Goal: Information Seeking & Learning: Learn about a topic

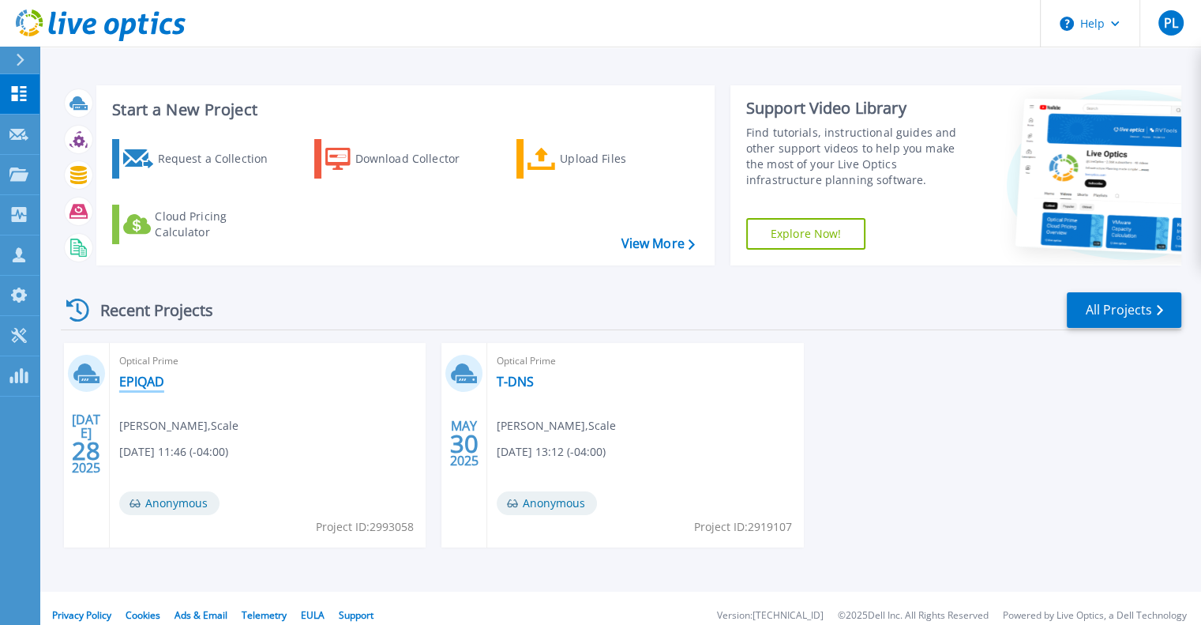
click at [149, 385] on link "EPIQAD" at bounding box center [141, 382] width 45 height 16
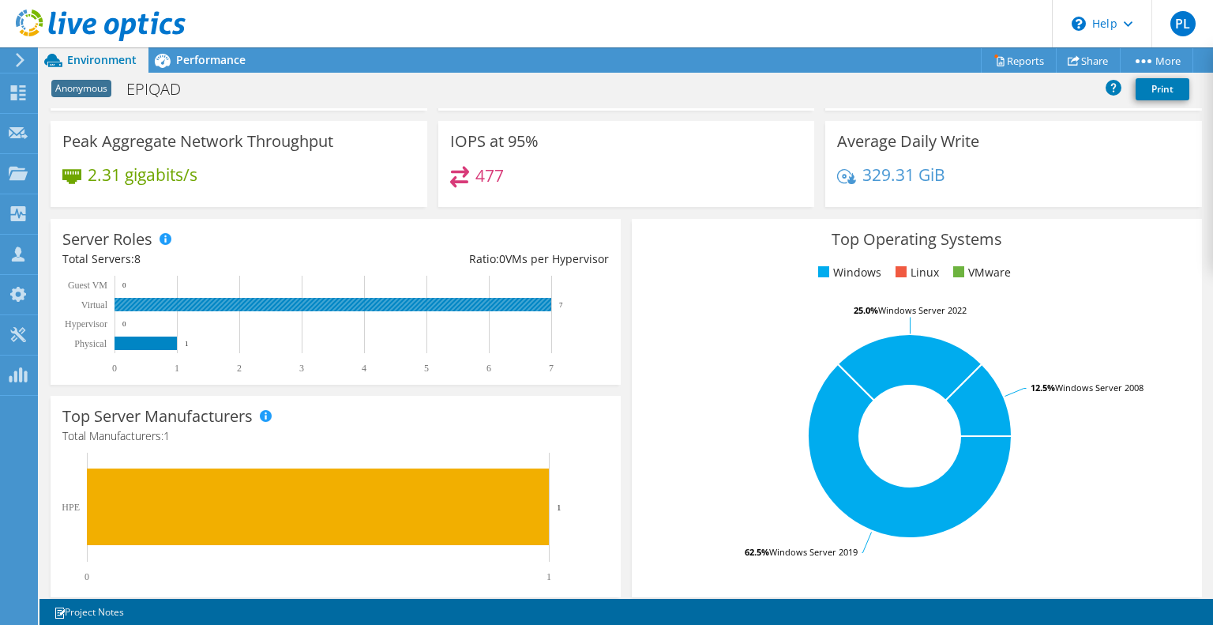
scroll to position [344, 0]
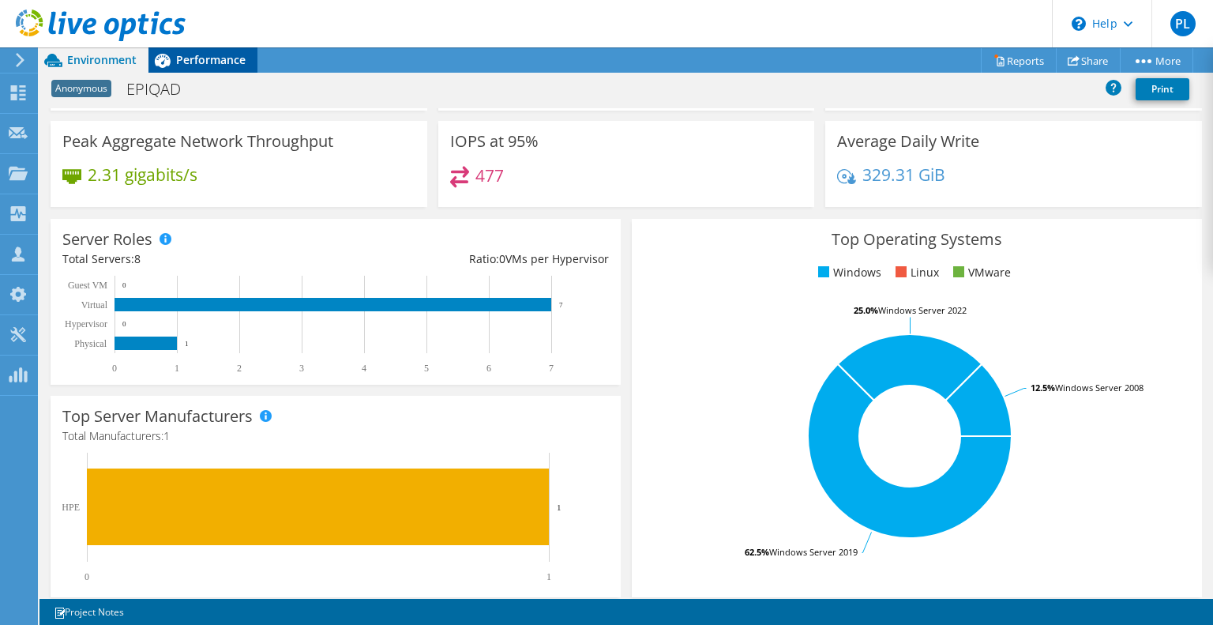
click at [205, 59] on span "Performance" at bounding box center [210, 59] width 69 height 15
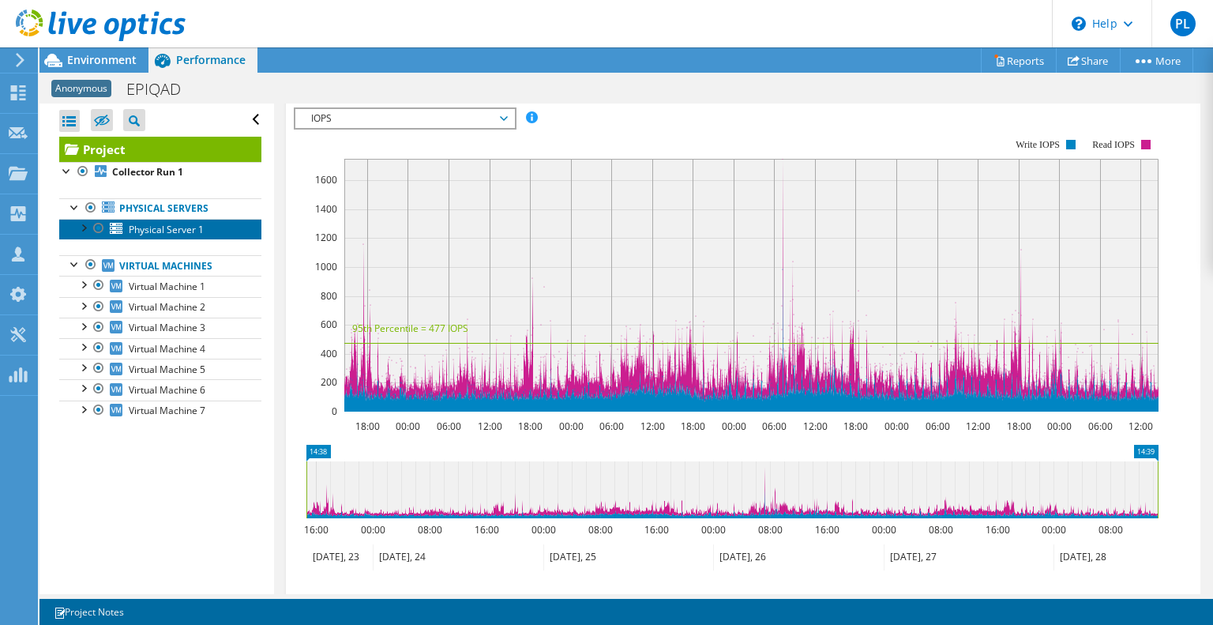
click at [152, 230] on span "Physical Server 1" at bounding box center [166, 229] width 75 height 13
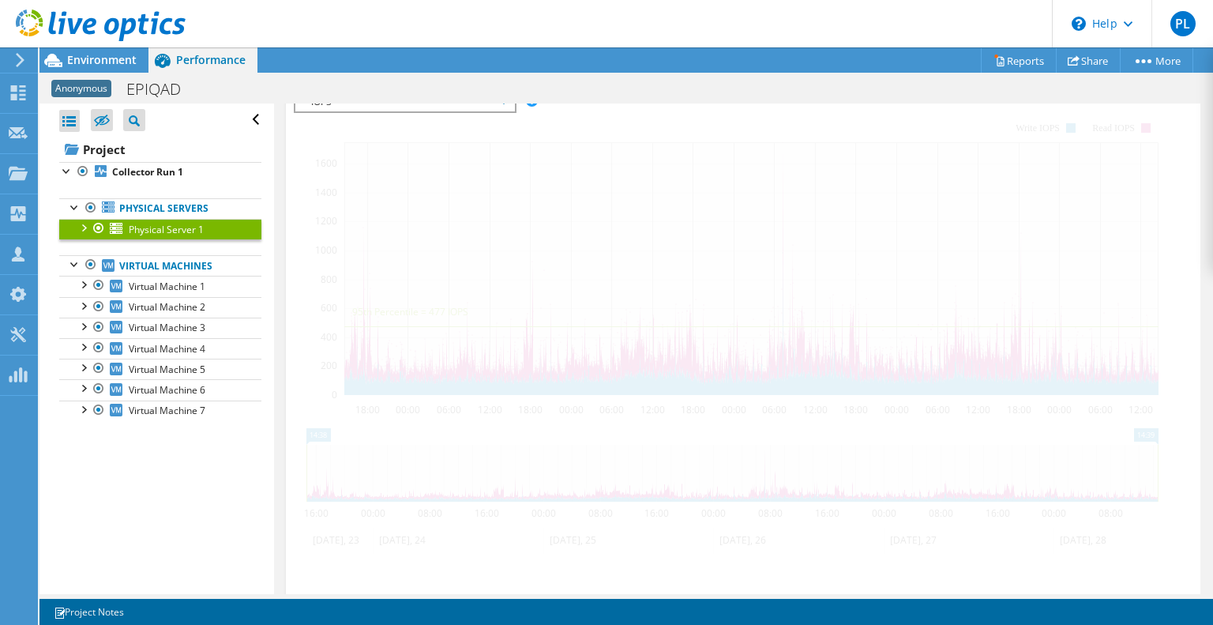
scroll to position [309, 0]
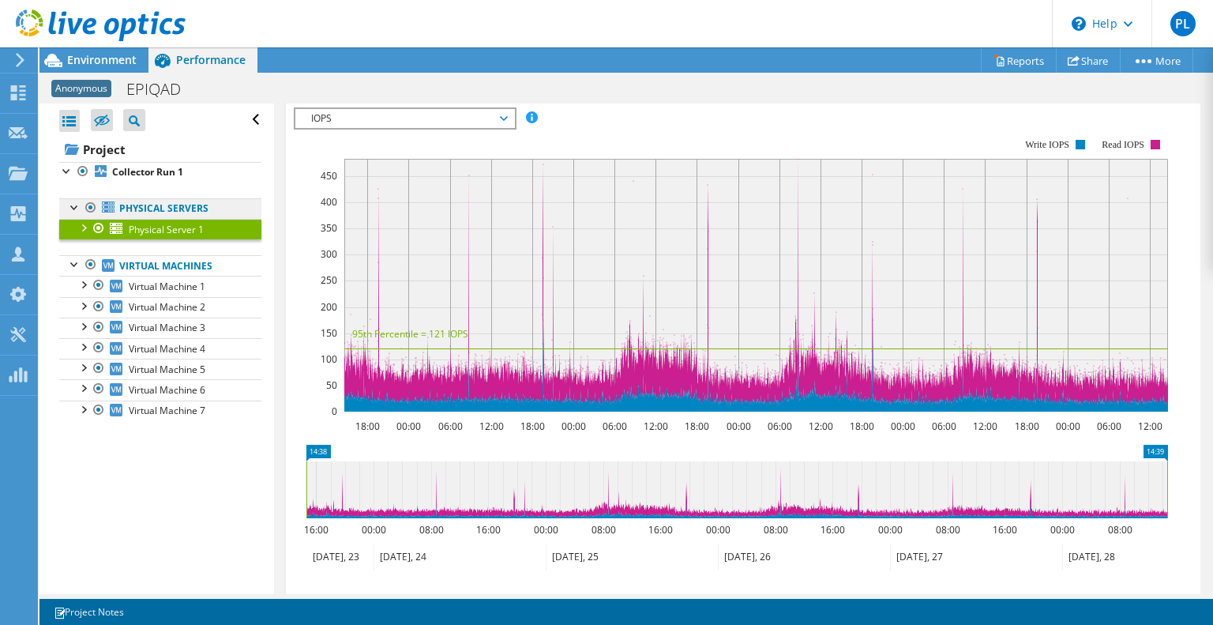
click at [170, 208] on link "Physical Servers" at bounding box center [160, 208] width 202 height 21
click at [80, 223] on div at bounding box center [83, 227] width 16 height 16
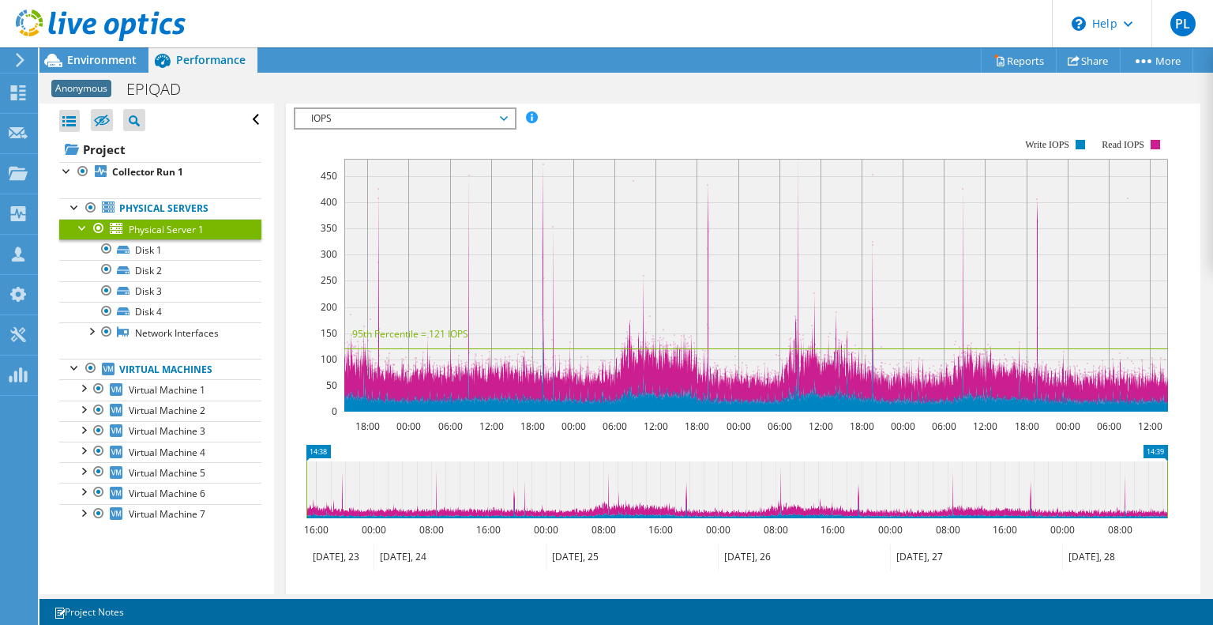
click at [163, 227] on span "Physical Server 1" at bounding box center [166, 229] width 75 height 13
click at [159, 92] on h1 "EPIQAD" at bounding box center [162, 89] width 86 height 17
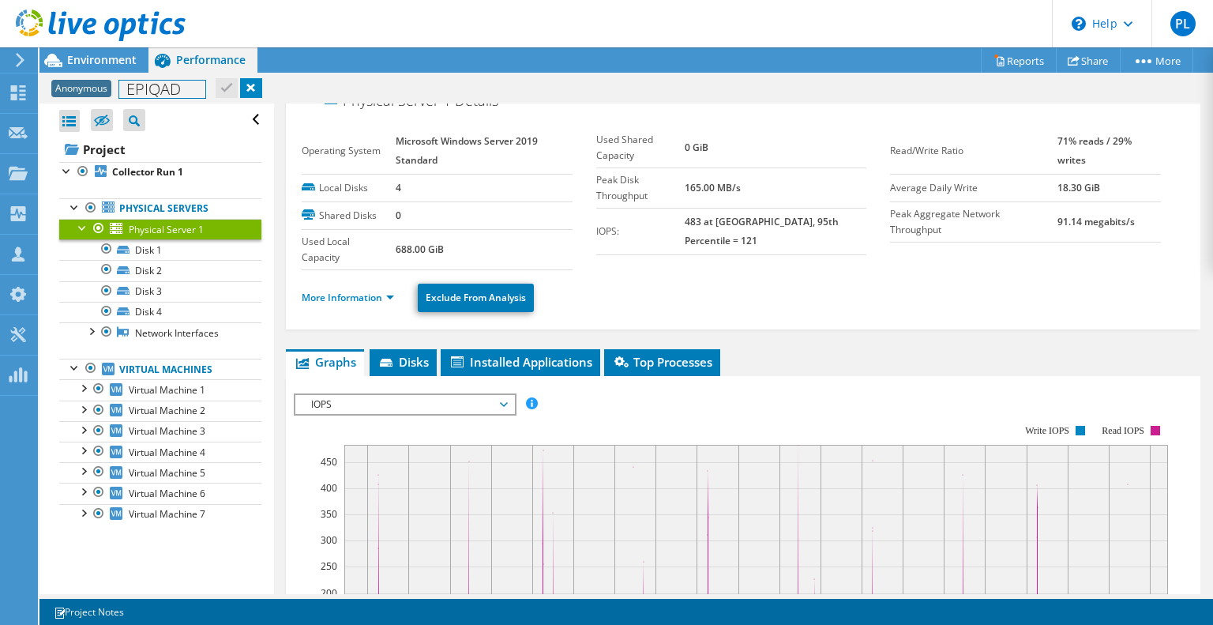
scroll to position [0, 0]
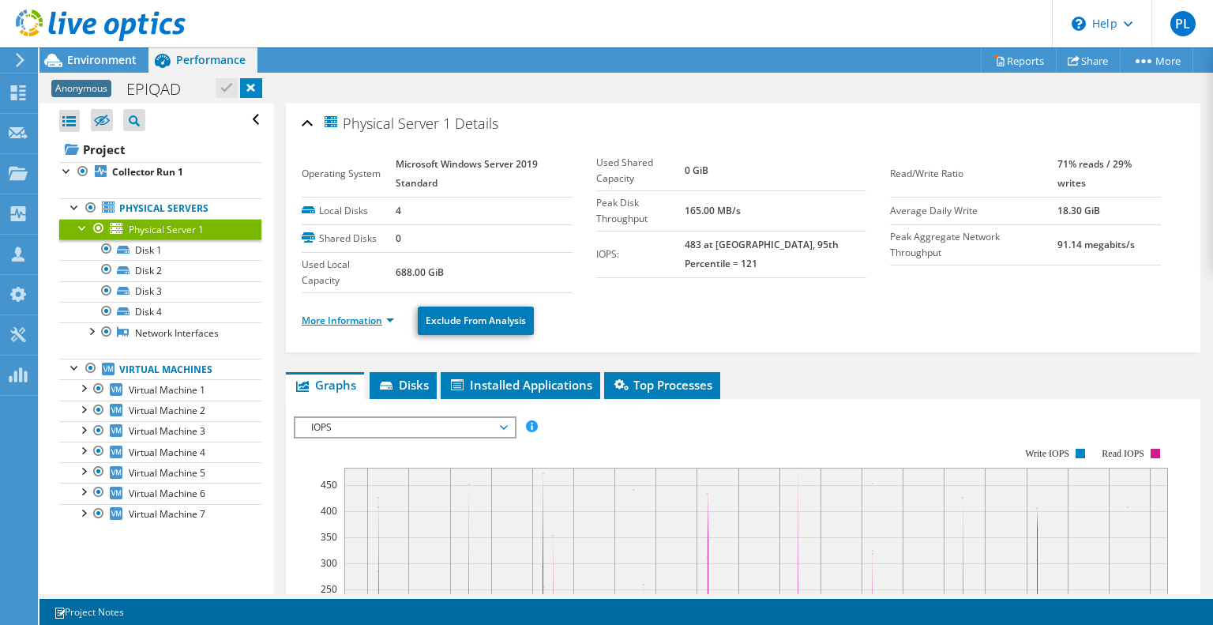
click at [354, 324] on link "More Information" at bounding box center [348, 320] width 92 height 13
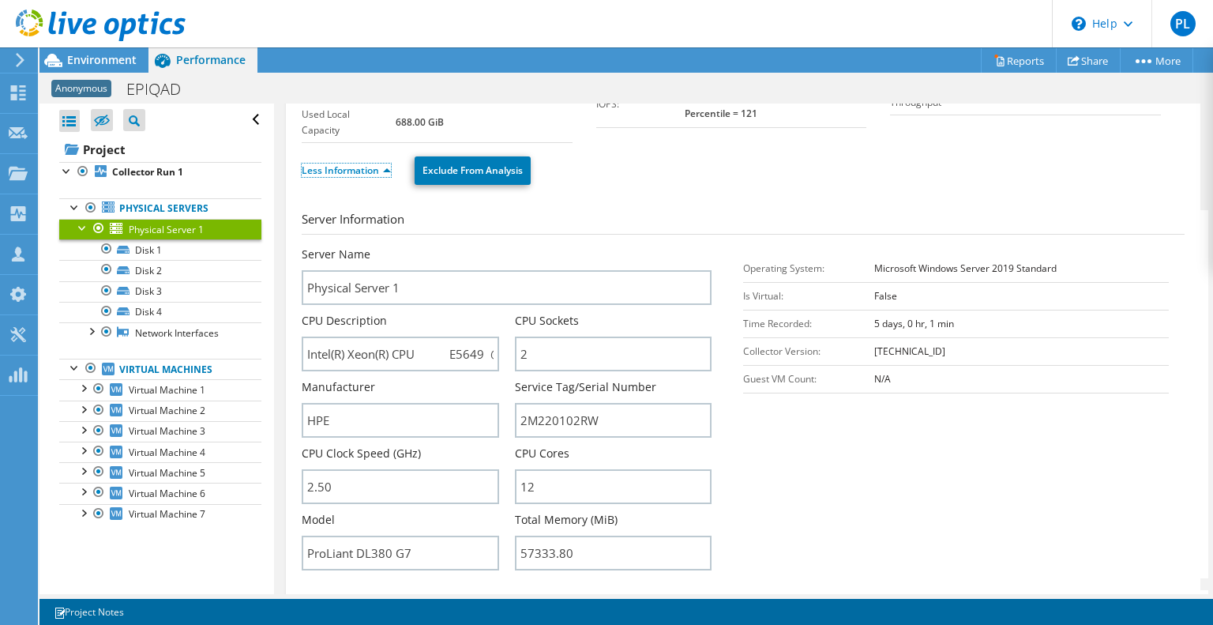
scroll to position [158, 0]
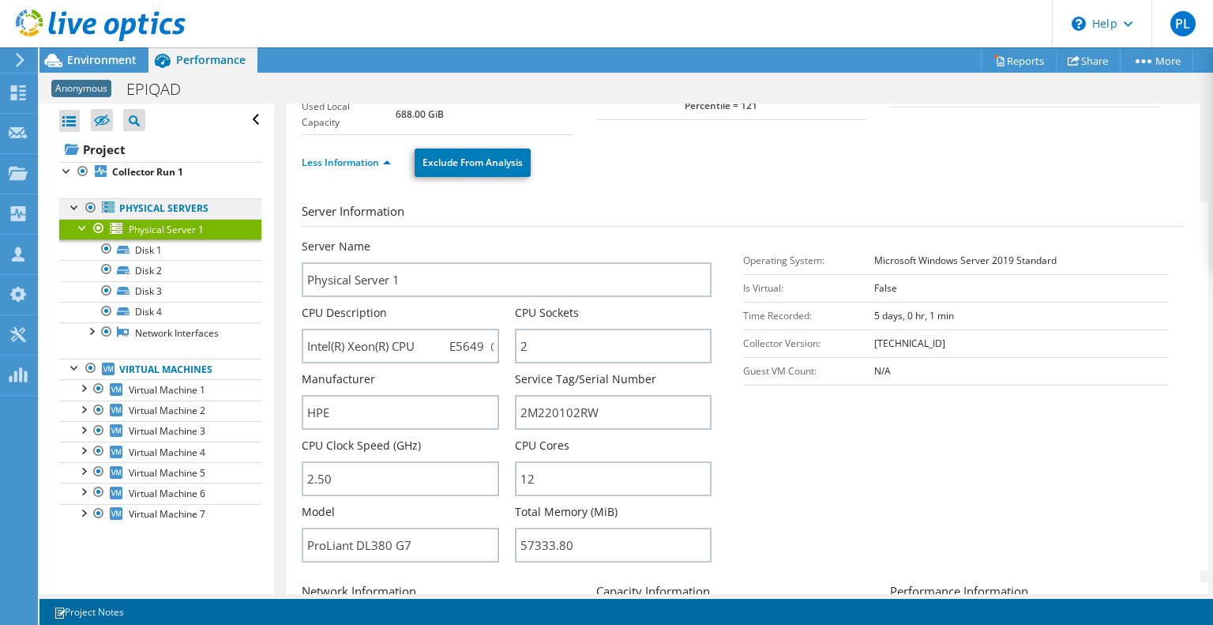
click at [167, 205] on link "Physical Servers" at bounding box center [160, 208] width 202 height 21
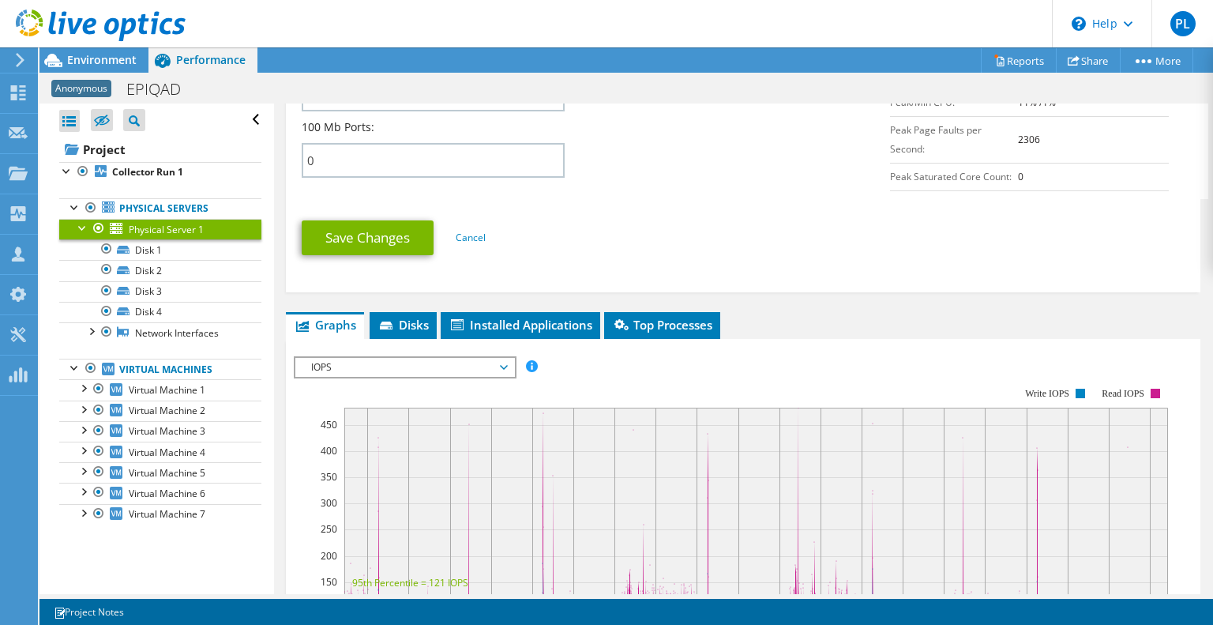
scroll to position [869, 0]
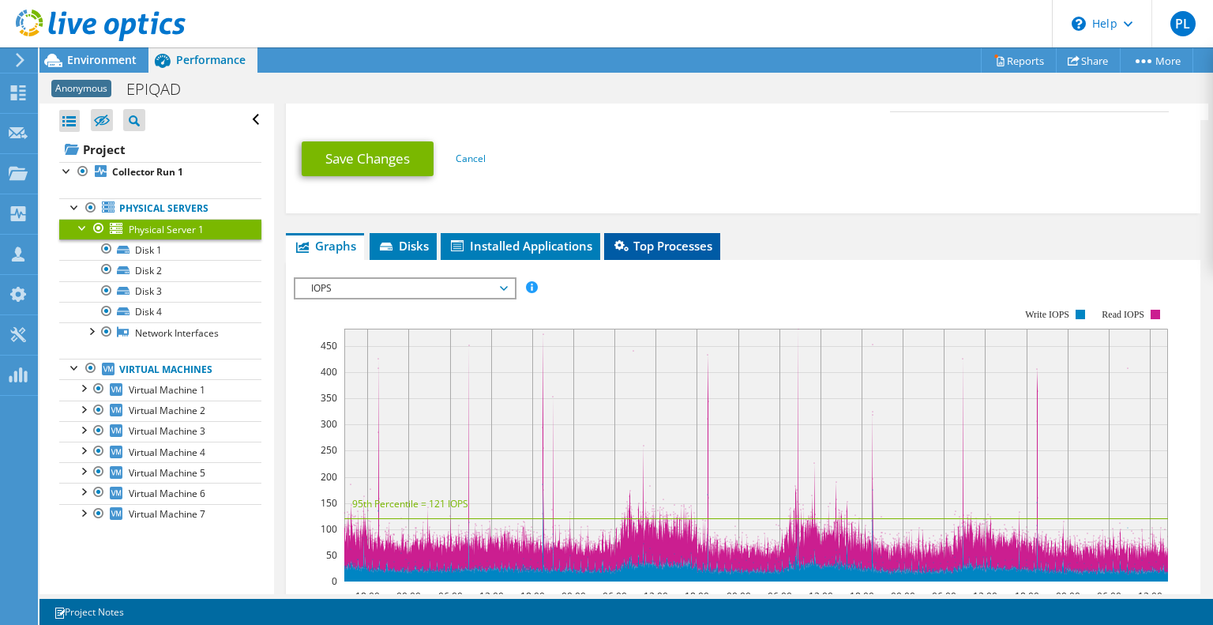
click at [674, 239] on span "Top Processes" at bounding box center [662, 246] width 100 height 16
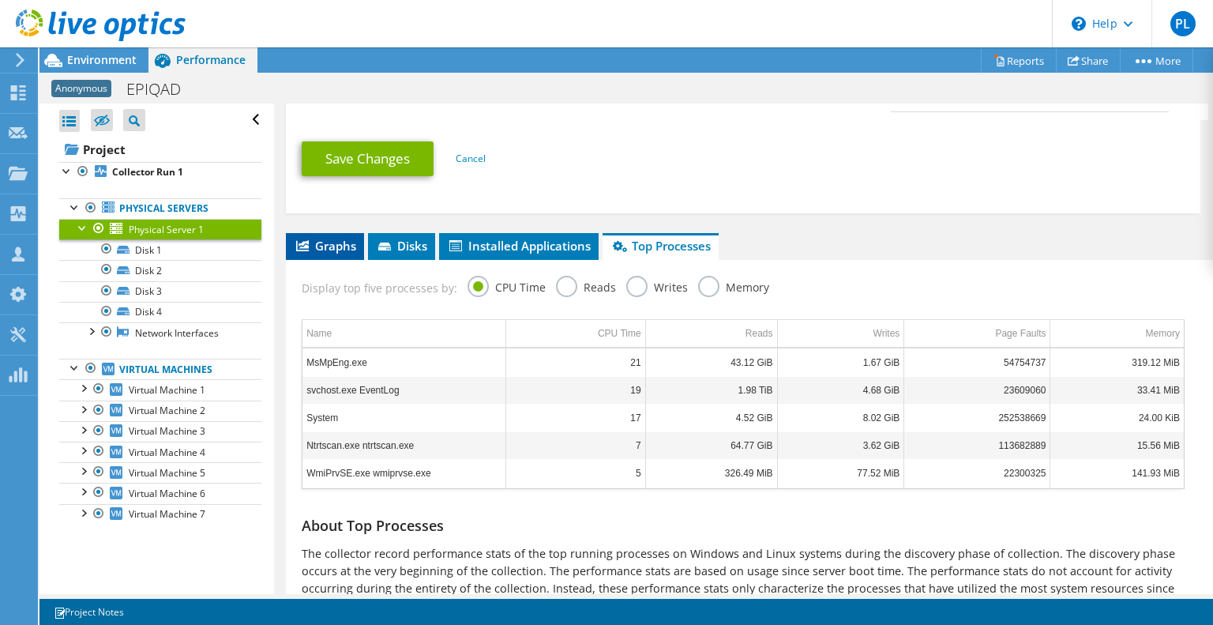
click at [336, 240] on span "Graphs" at bounding box center [325, 246] width 62 height 16
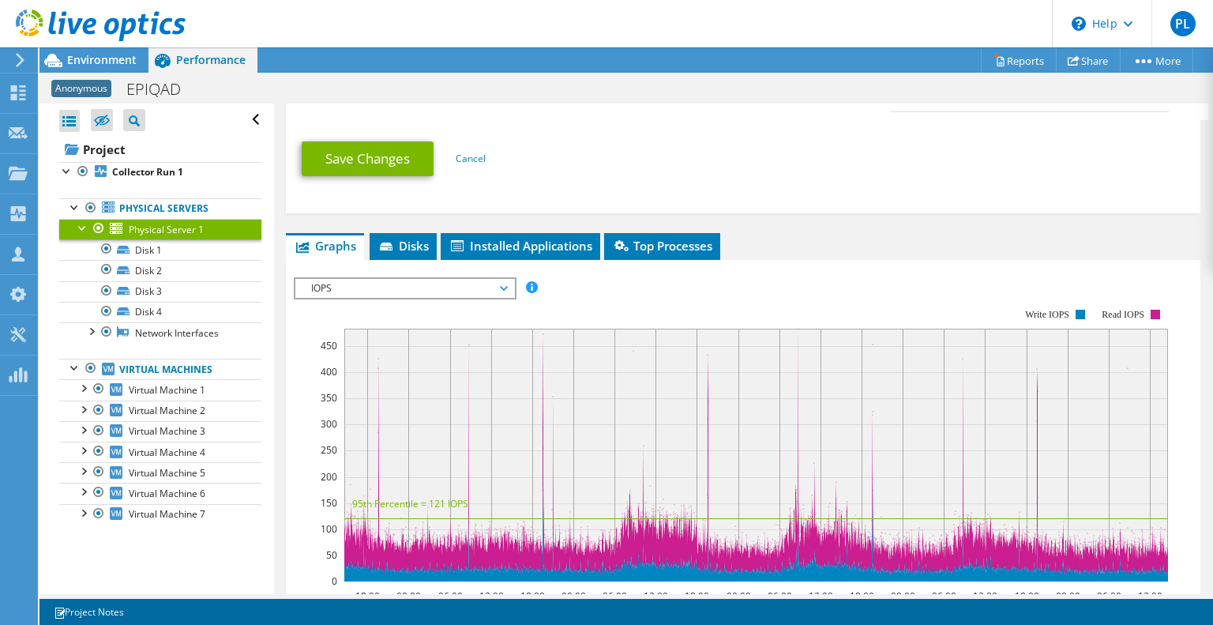
click at [496, 279] on span "IOPS" at bounding box center [404, 288] width 203 height 19
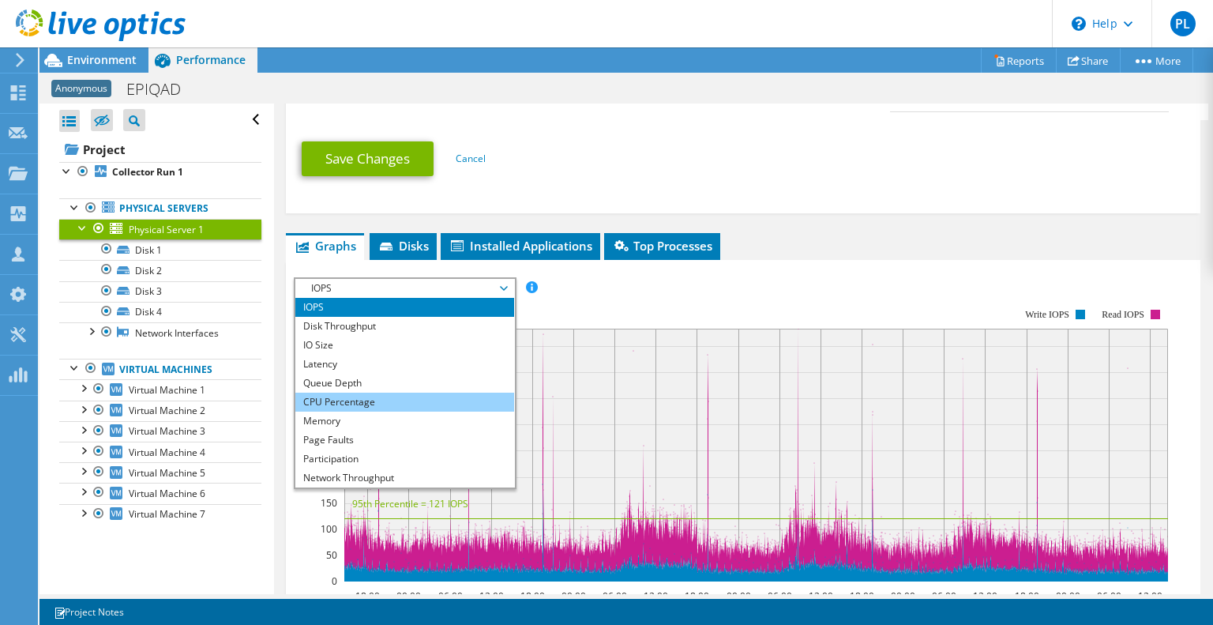
click at [359, 392] on li "CPU Percentage" at bounding box center [404, 401] width 219 height 19
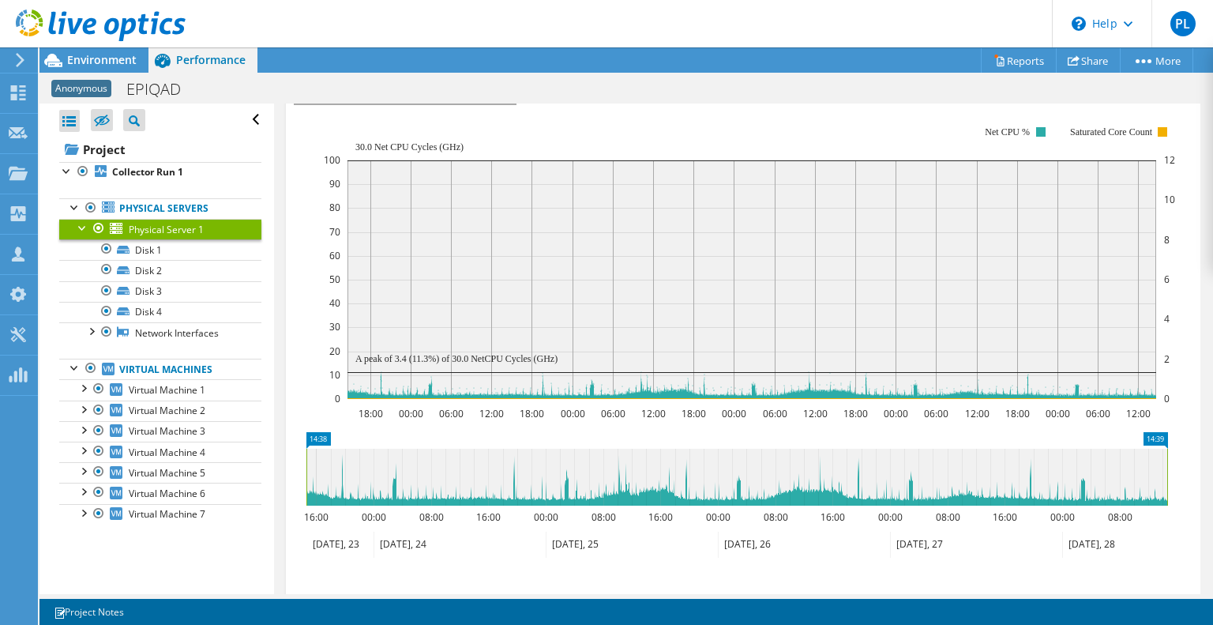
scroll to position [1027, 0]
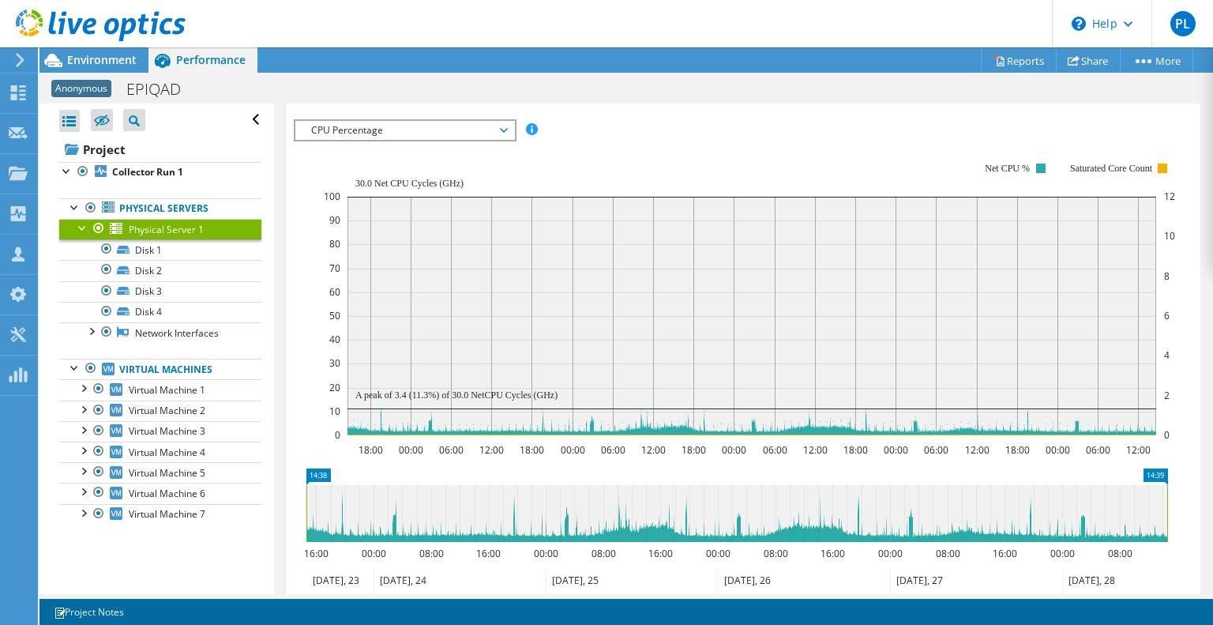
click at [496, 122] on span "CPU Percentage" at bounding box center [404, 130] width 203 height 19
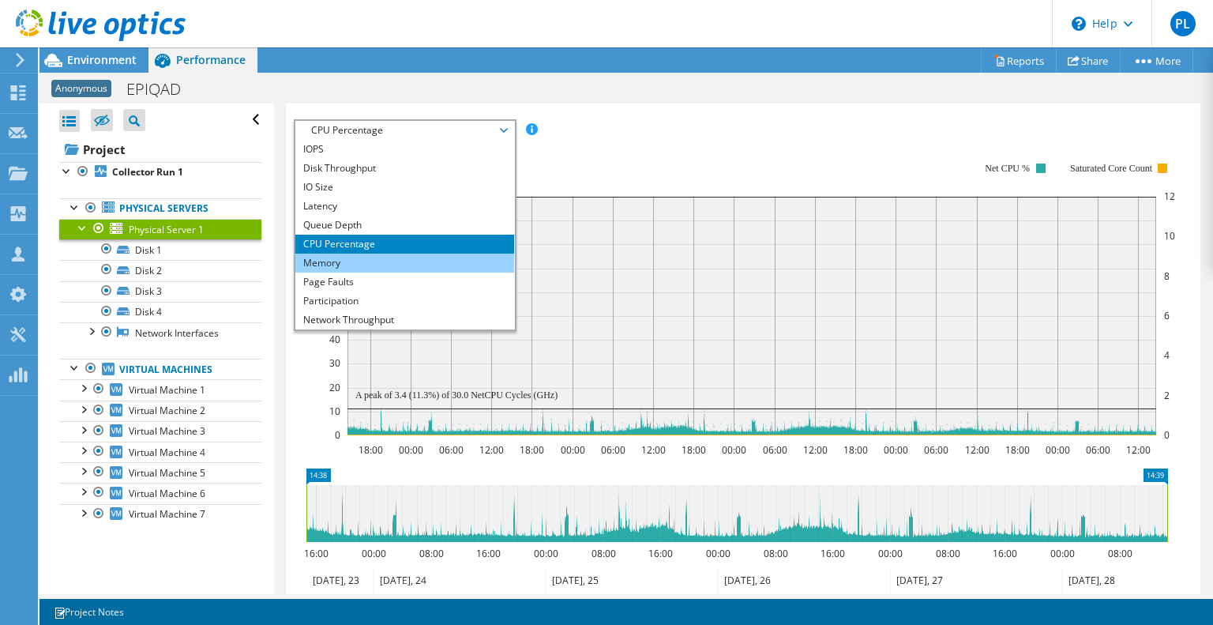
click at [345, 253] on li "Memory" at bounding box center [404, 262] width 219 height 19
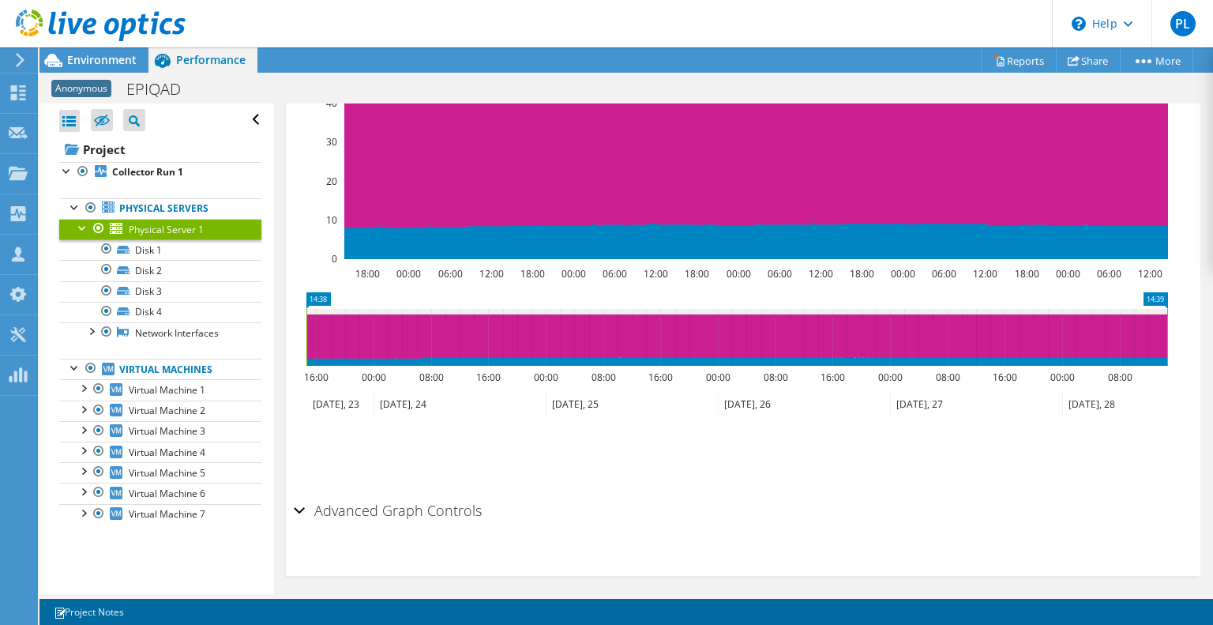
scroll to position [1192, 0]
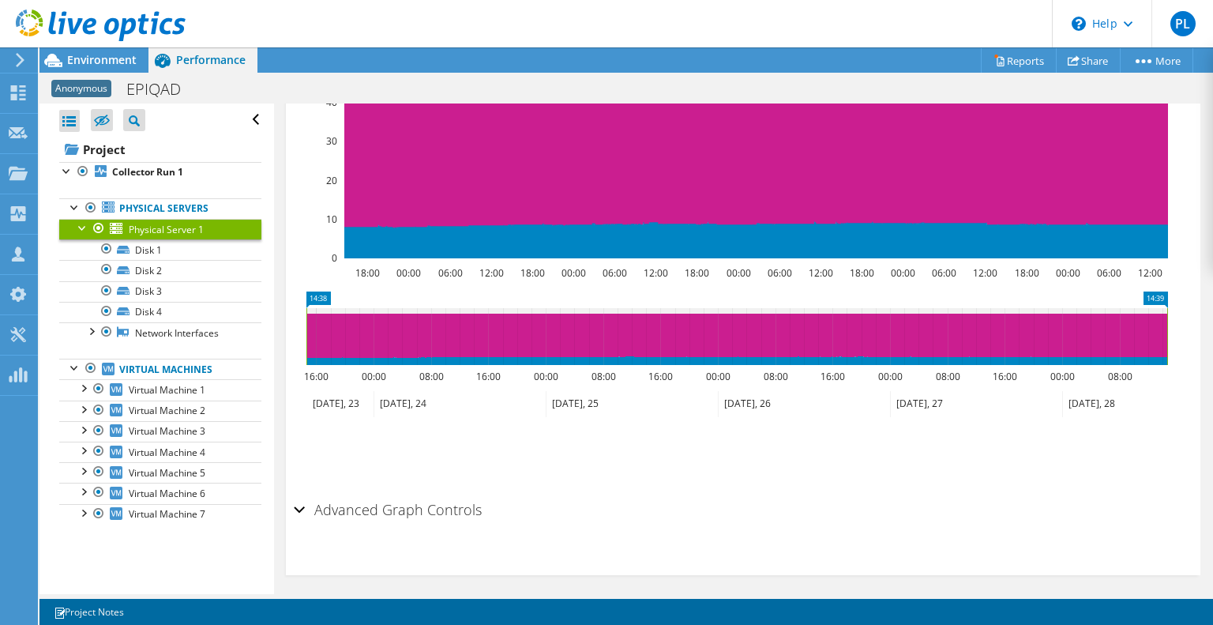
click at [426, 502] on h2 "Advanced Graph Controls" at bounding box center [388, 510] width 188 height 32
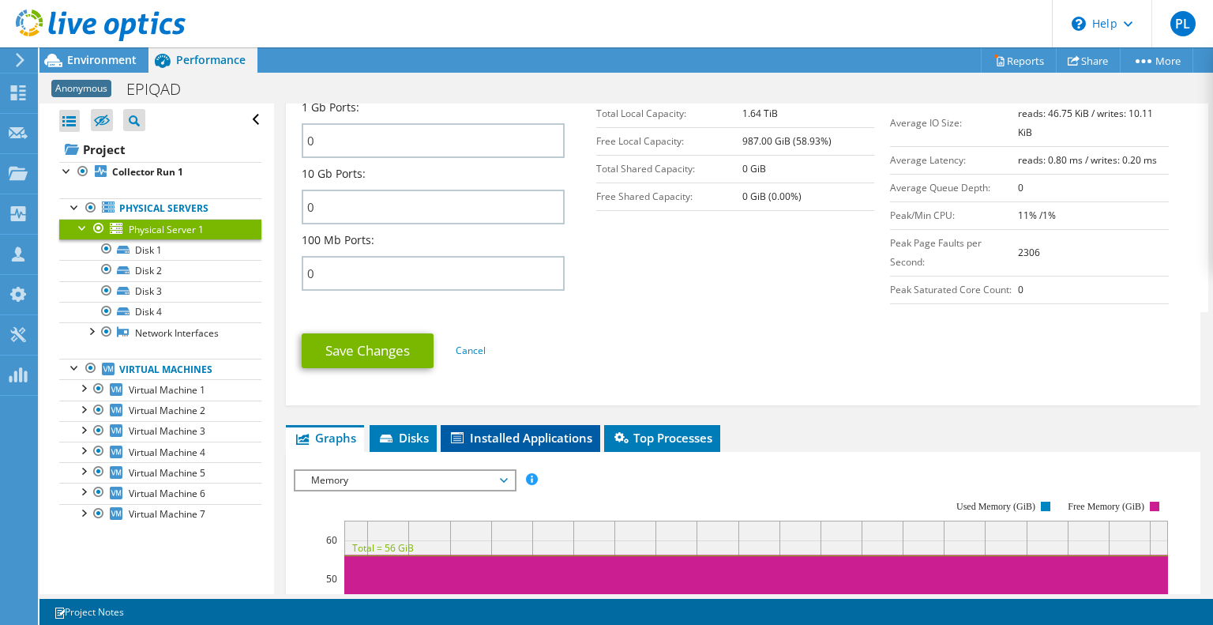
scroll to position [701, 0]
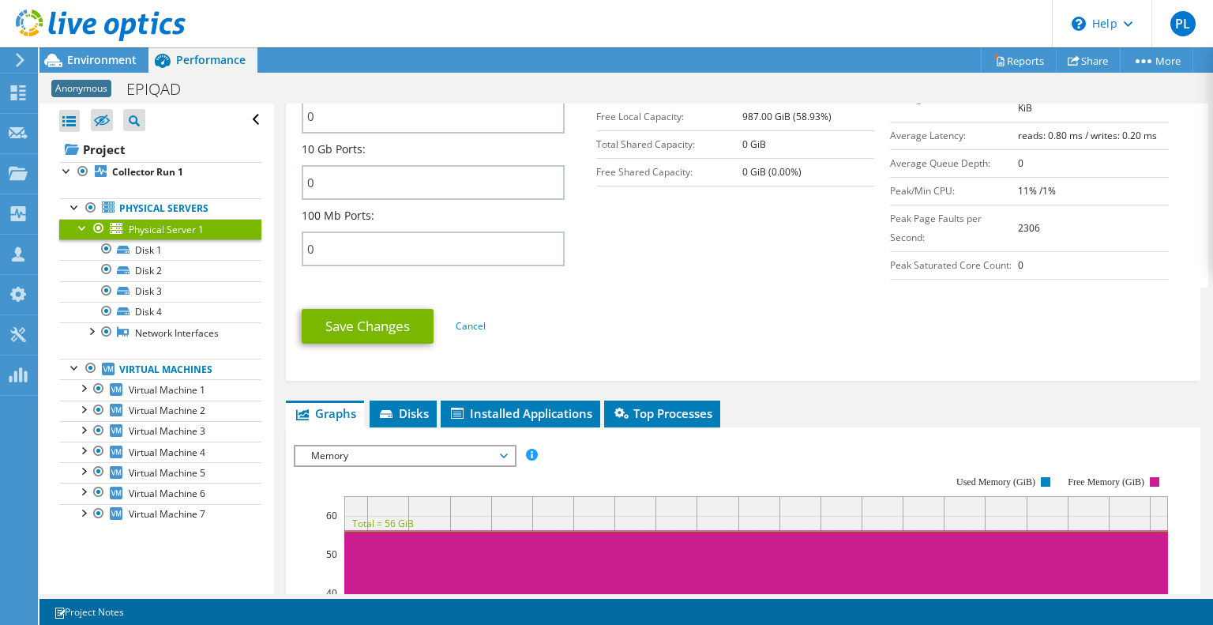
click at [433, 449] on span "Memory" at bounding box center [404, 455] width 203 height 19
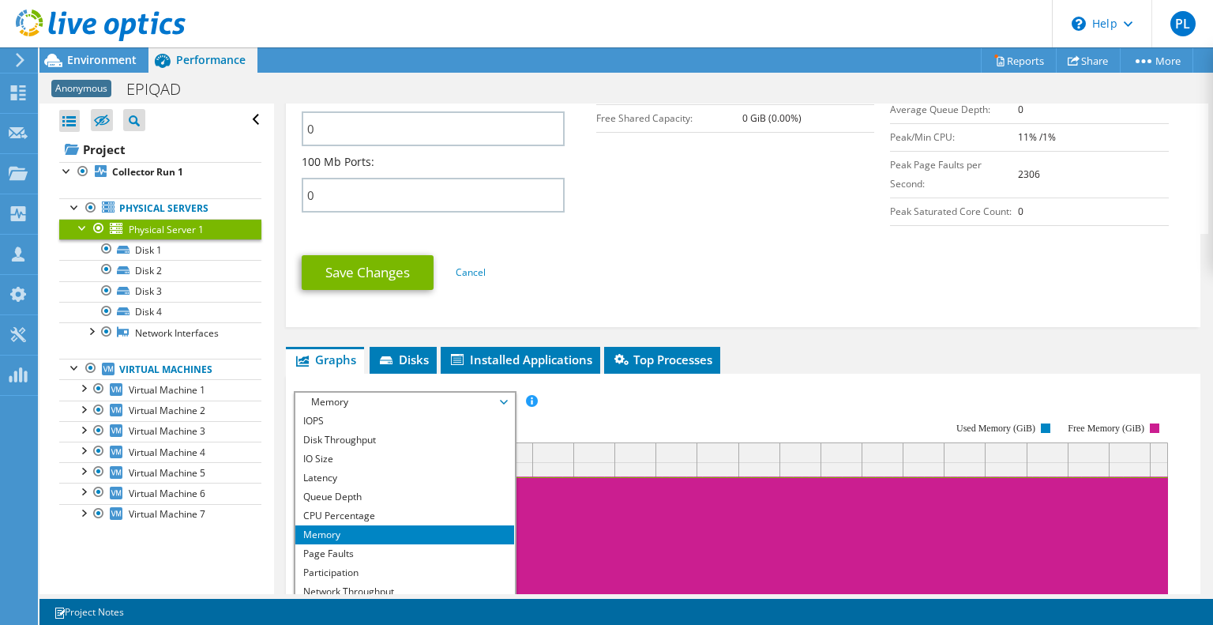
scroll to position [859, 0]
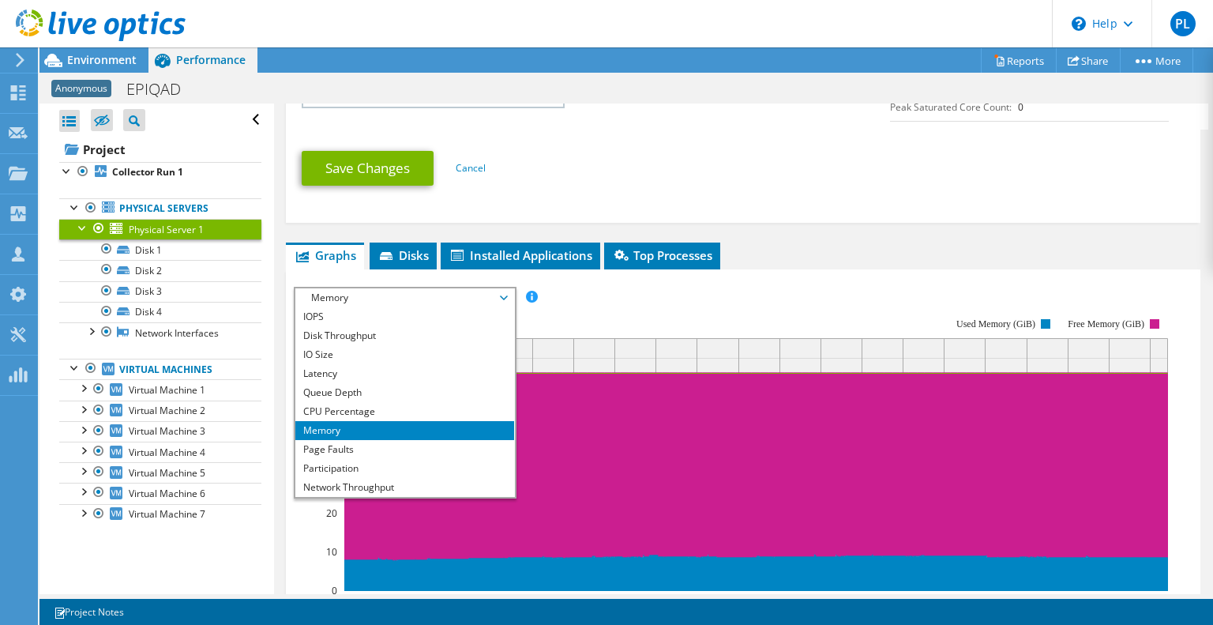
click at [745, 182] on div "Save Changes Cancel" at bounding box center [743, 168] width 883 height 62
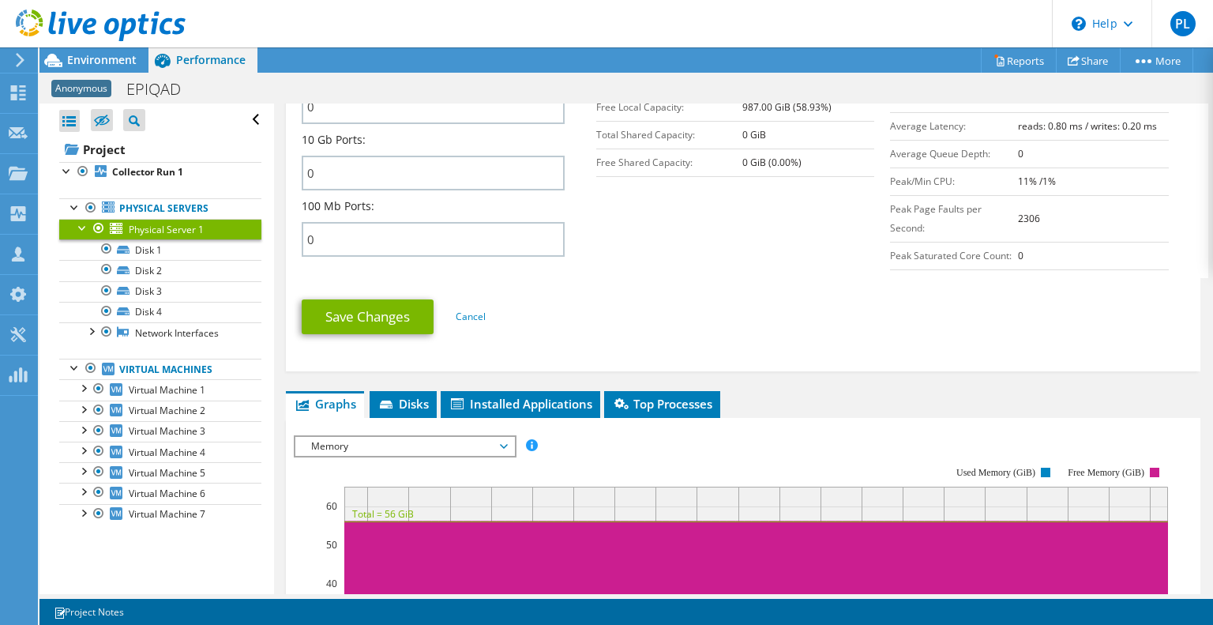
scroll to position [790, 0]
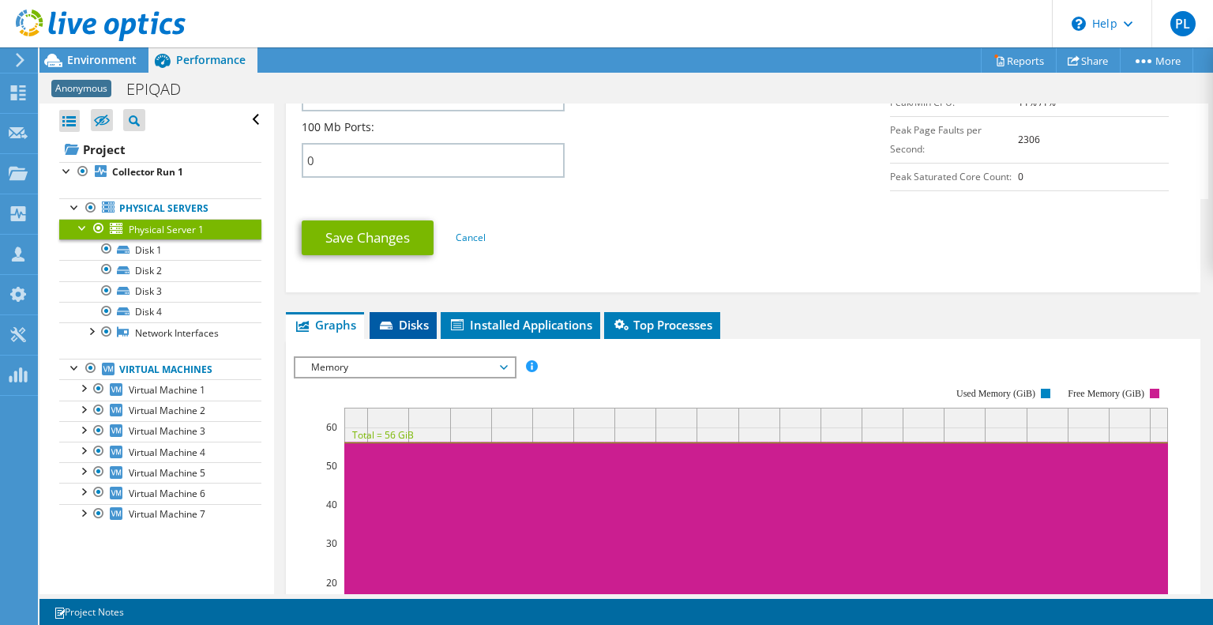
click at [396, 317] on span "Disks" at bounding box center [402, 325] width 51 height 16
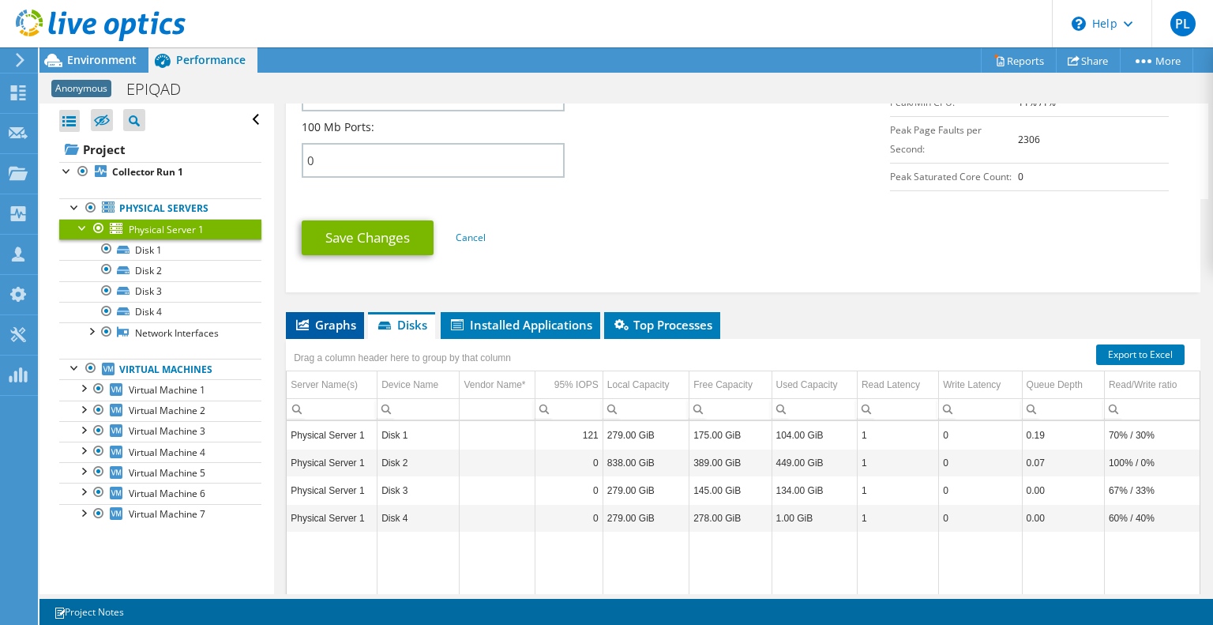
click at [340, 317] on span "Graphs" at bounding box center [325, 325] width 62 height 16
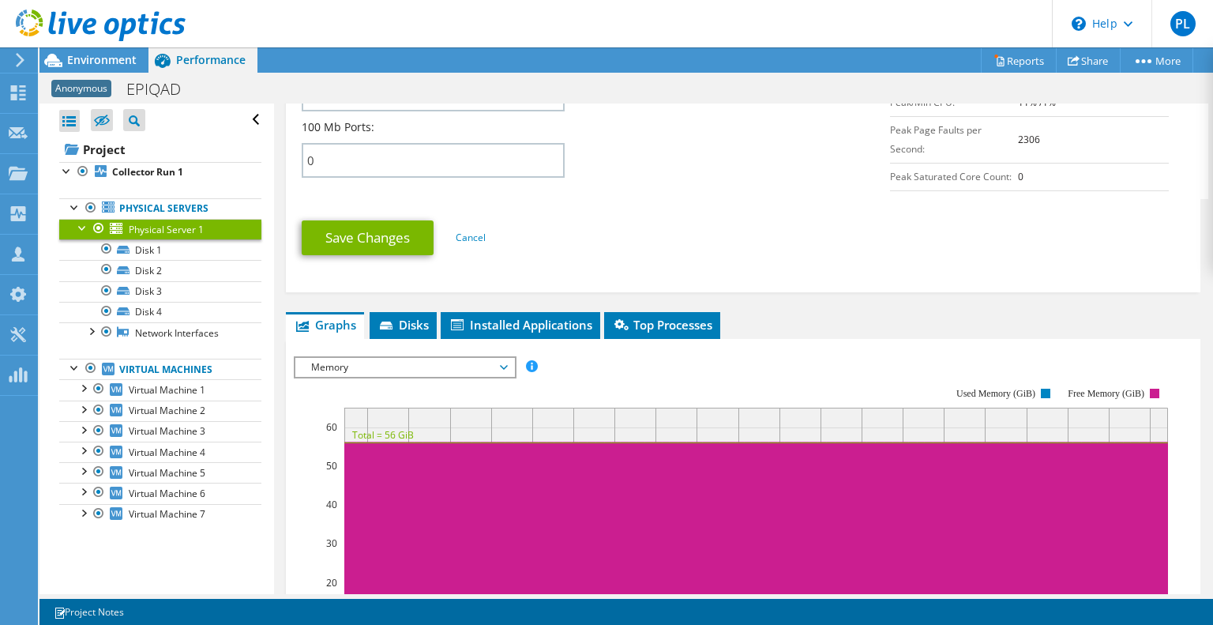
click at [490, 358] on span "Memory" at bounding box center [404, 367] width 203 height 19
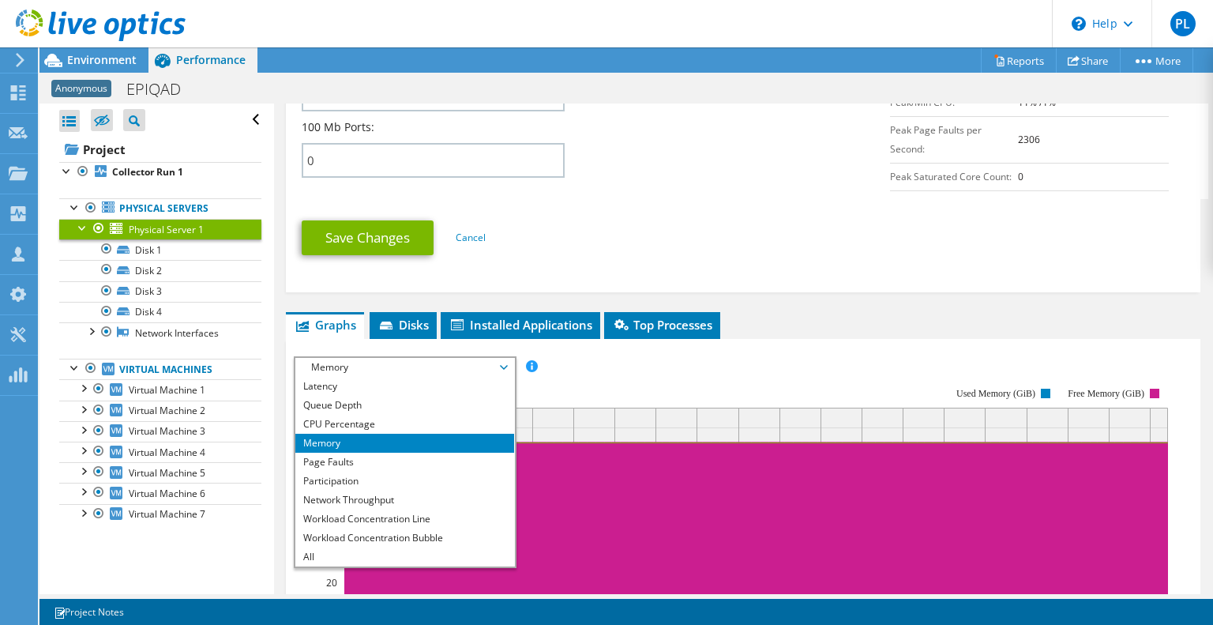
scroll to position [0, 0]
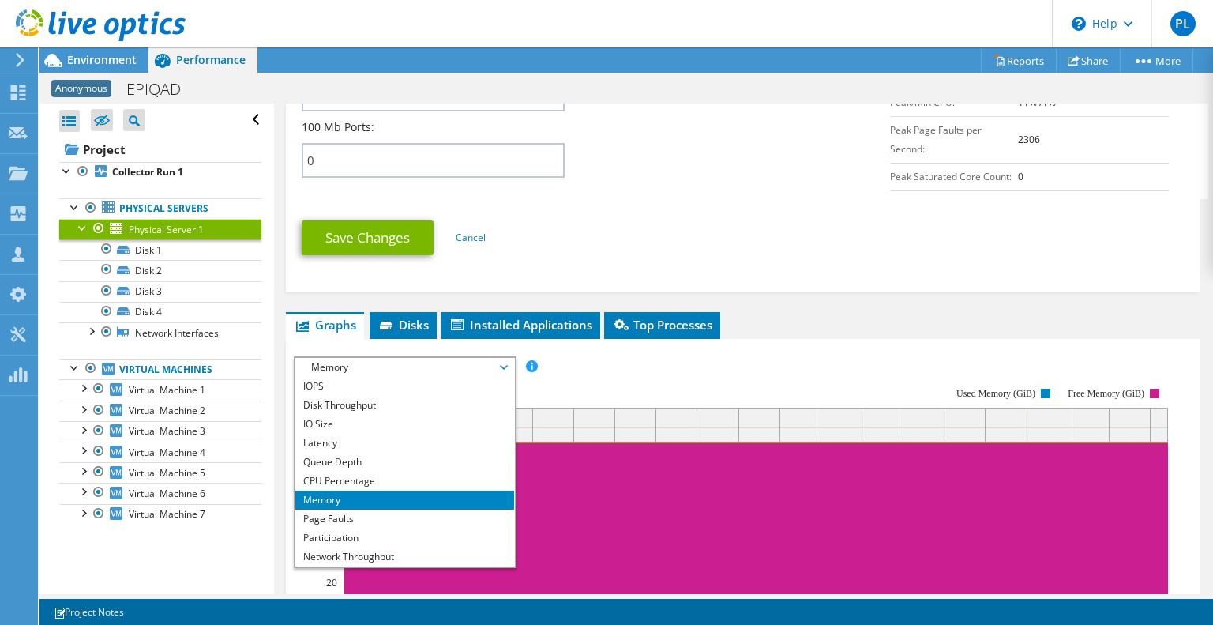
click at [850, 296] on div "Physical Server 1 Details Operating System Microsoft Windows Server 2019 Standa…" at bounding box center [743, 191] width 938 height 1754
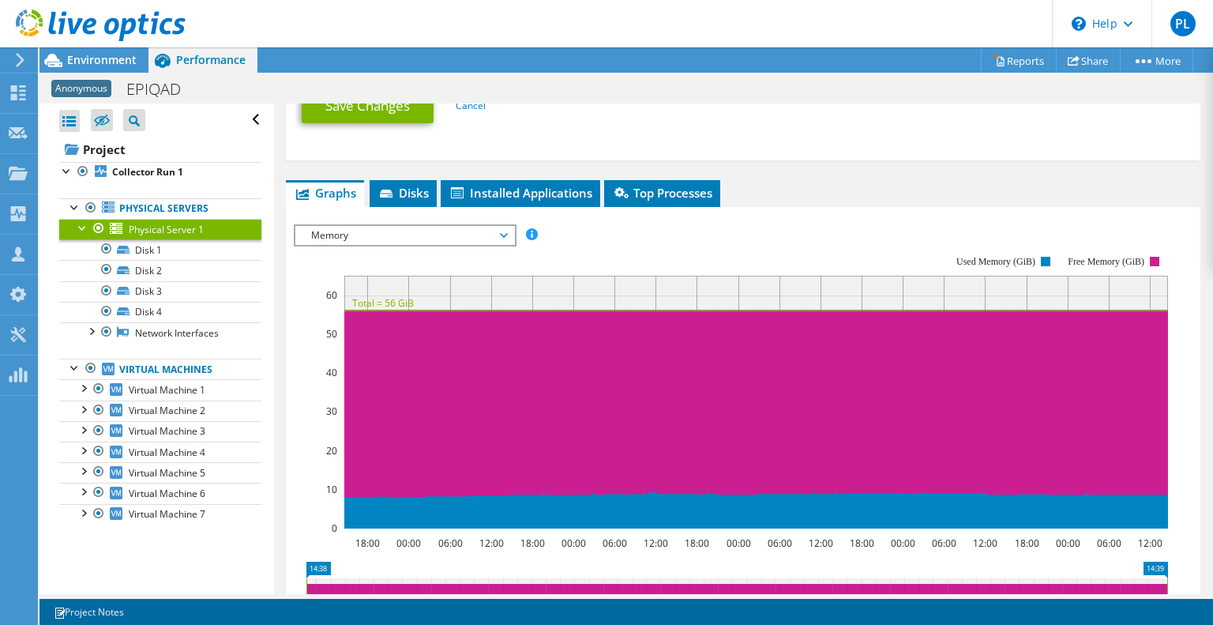
scroll to position [948, 0]
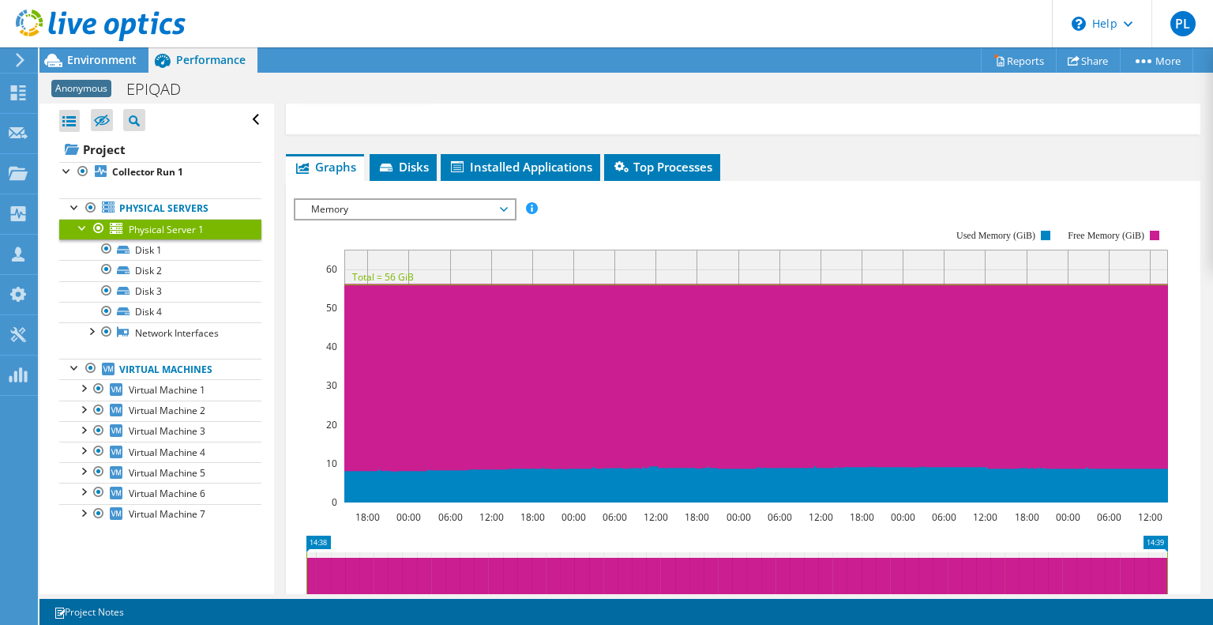
click at [493, 201] on span "Memory" at bounding box center [404, 209] width 203 height 19
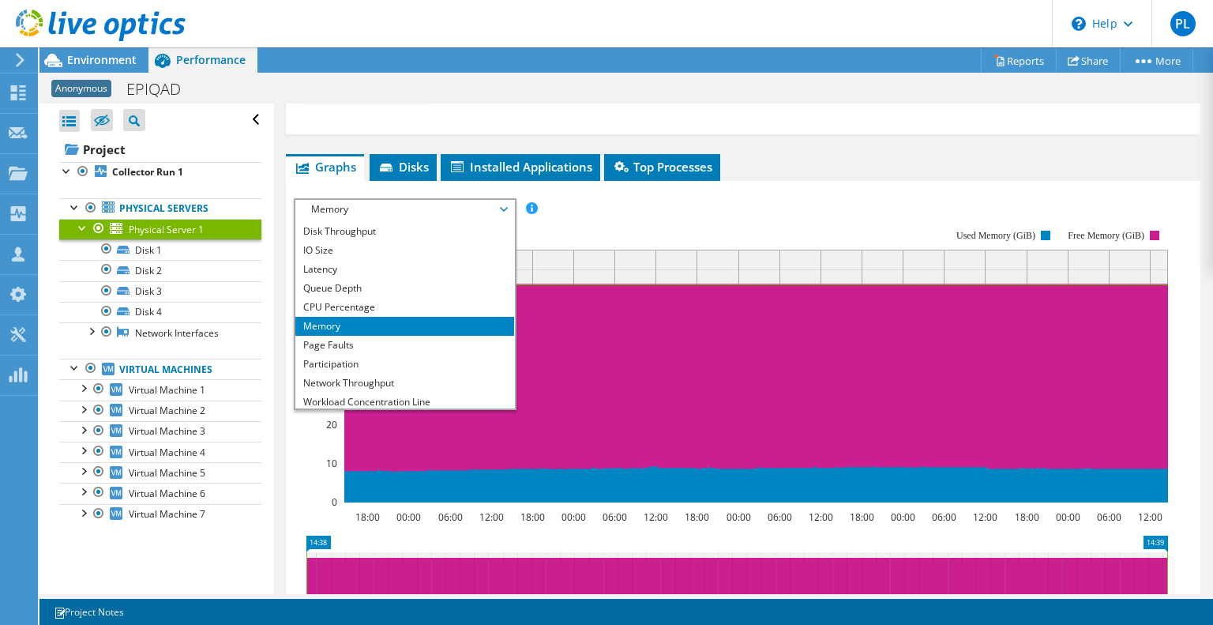
scroll to position [57, 0]
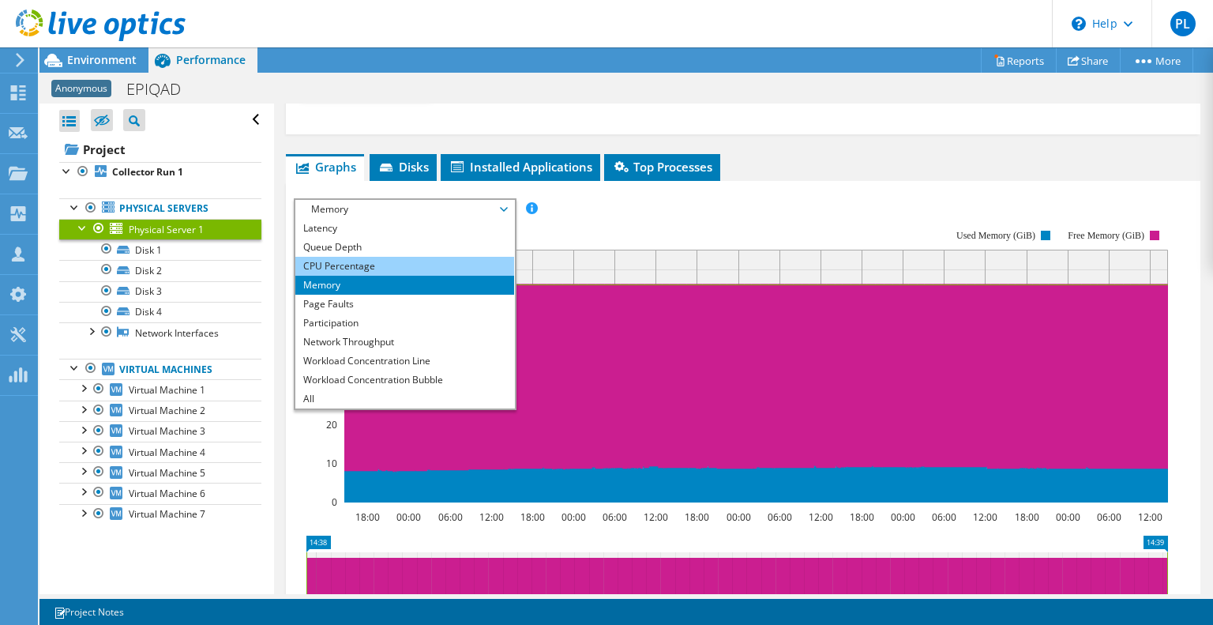
click at [376, 257] on li "CPU Percentage" at bounding box center [404, 266] width 219 height 19
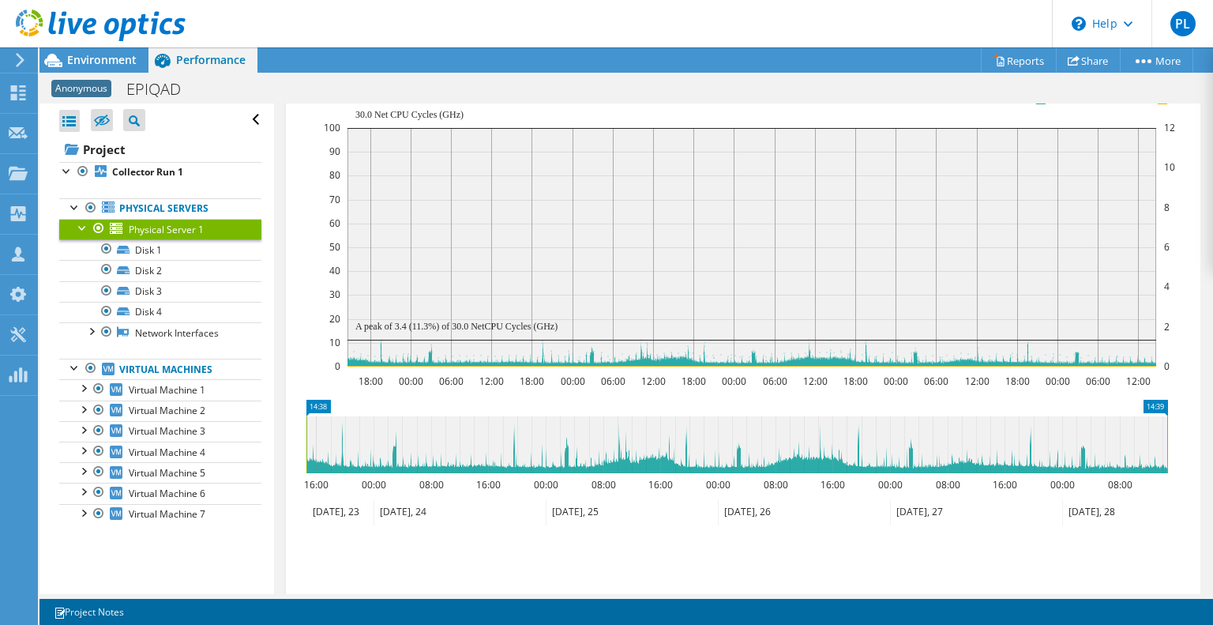
scroll to position [1108, 0]
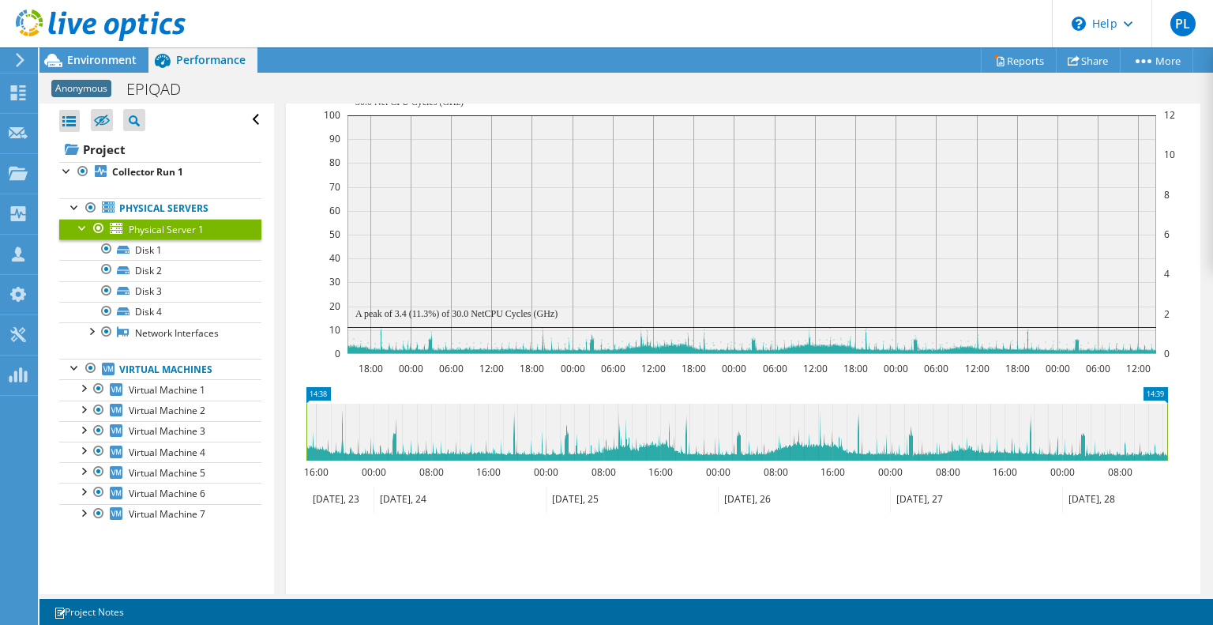
click at [618, 434] on icon at bounding box center [736, 432] width 861 height 57
click at [575, 417] on icon at bounding box center [736, 432] width 861 height 57
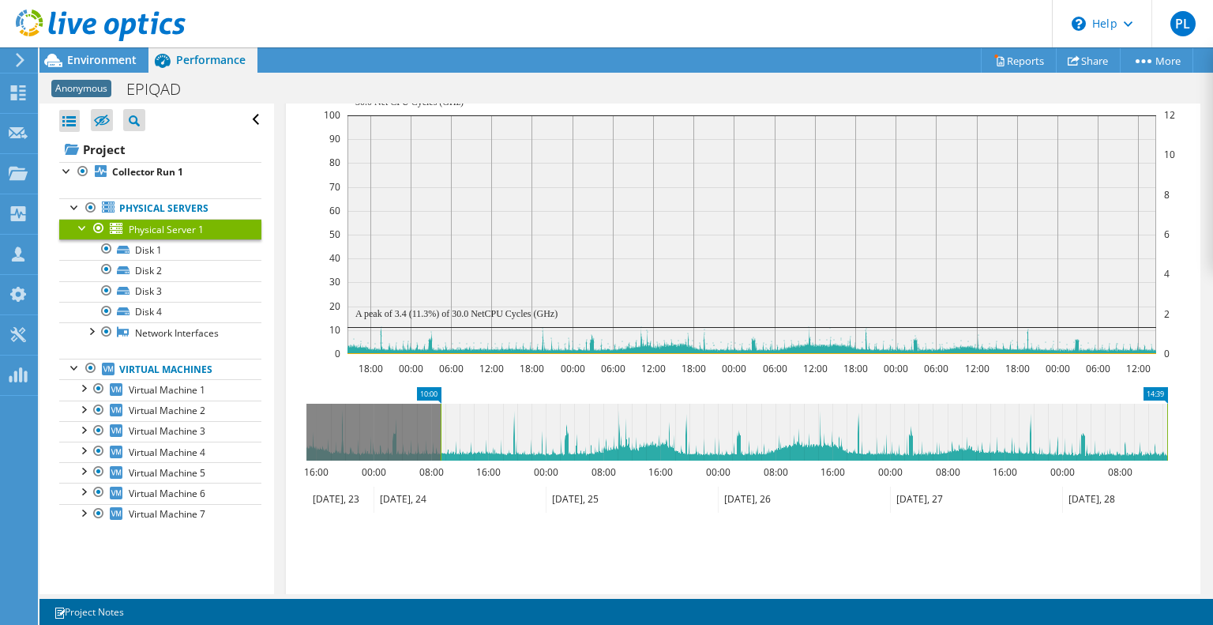
drag, startPoint x: 321, startPoint y: 381, endPoint x: 454, endPoint y: 389, distance: 133.7
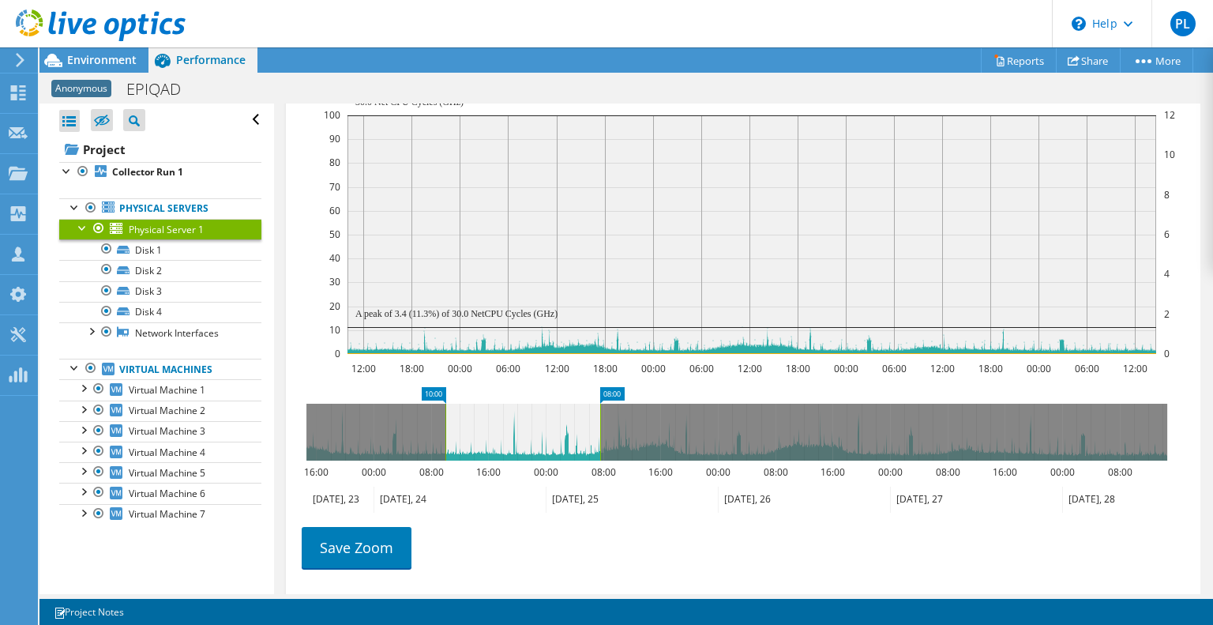
drag, startPoint x: 1147, startPoint y: 385, endPoint x: 598, endPoint y: 420, distance: 549.9
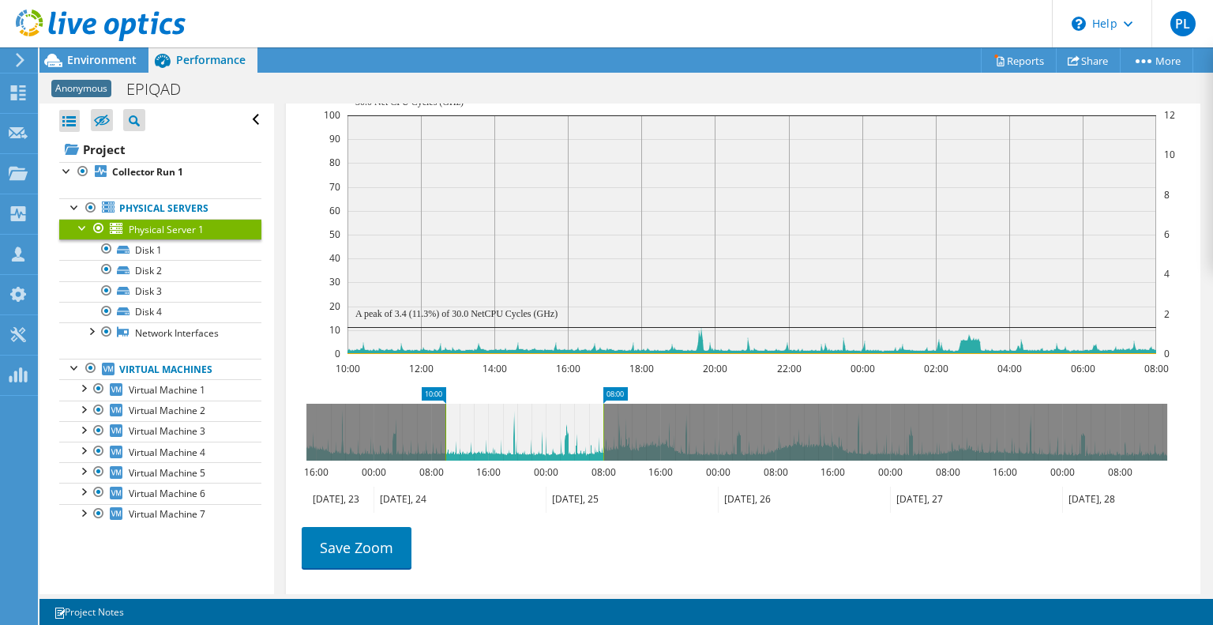
drag, startPoint x: 423, startPoint y: 379, endPoint x: 257, endPoint y: 383, distance: 165.9
click at [218, 391] on div "Open All Close All Hide Excluded Nodes Project Tree Filter" at bounding box center [626, 348] width 1174 height 490
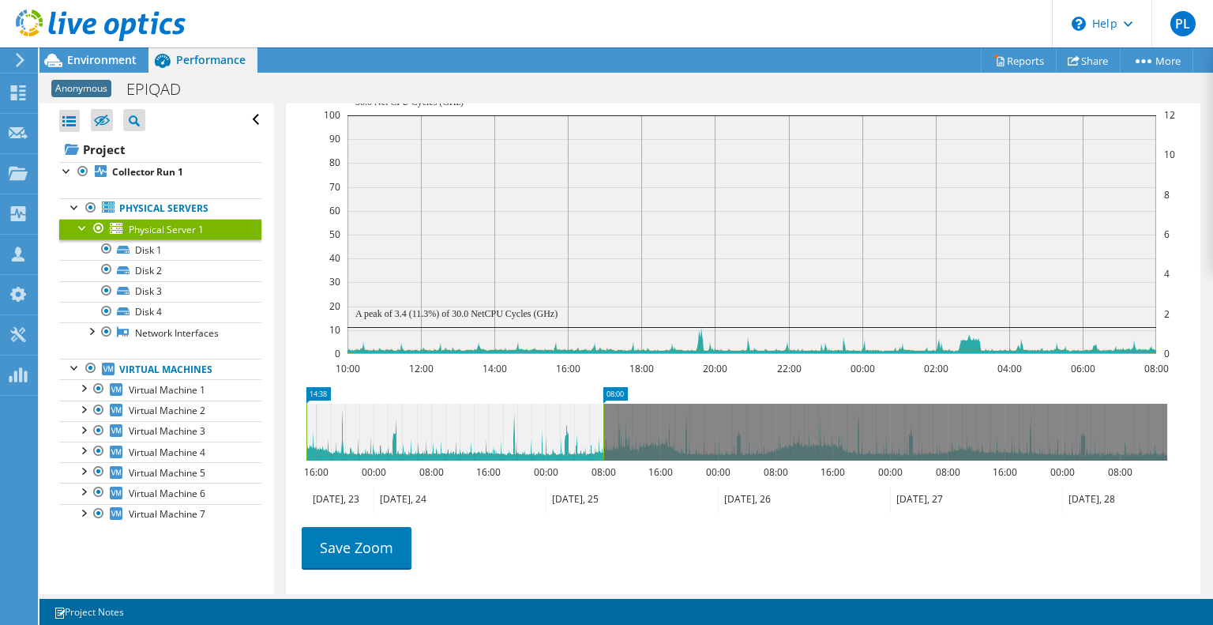
drag, startPoint x: 442, startPoint y: 382, endPoint x: 267, endPoint y: 380, distance: 175.3
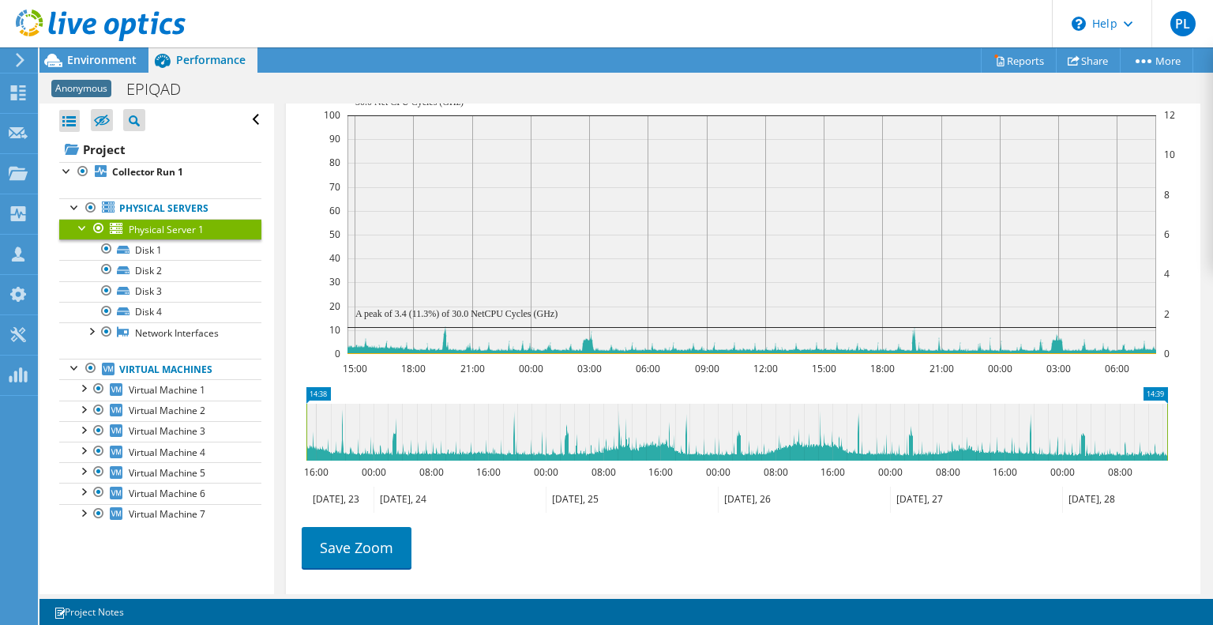
drag, startPoint x: 616, startPoint y: 381, endPoint x: 1207, endPoint y: 395, distance: 590.9
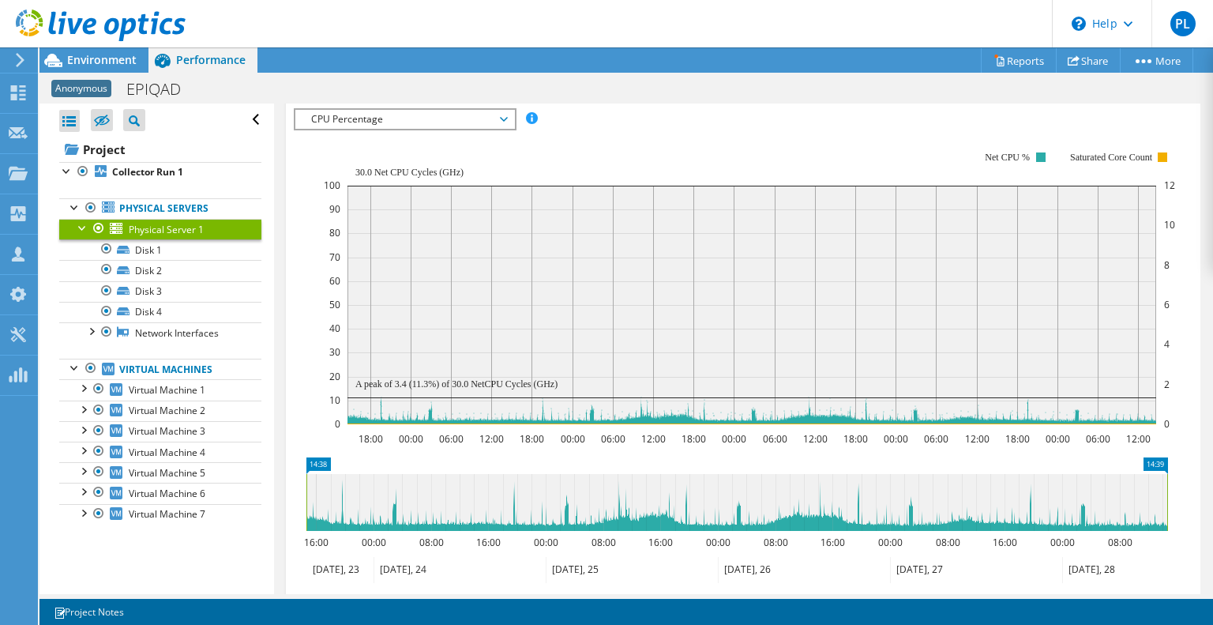
scroll to position [950, 0]
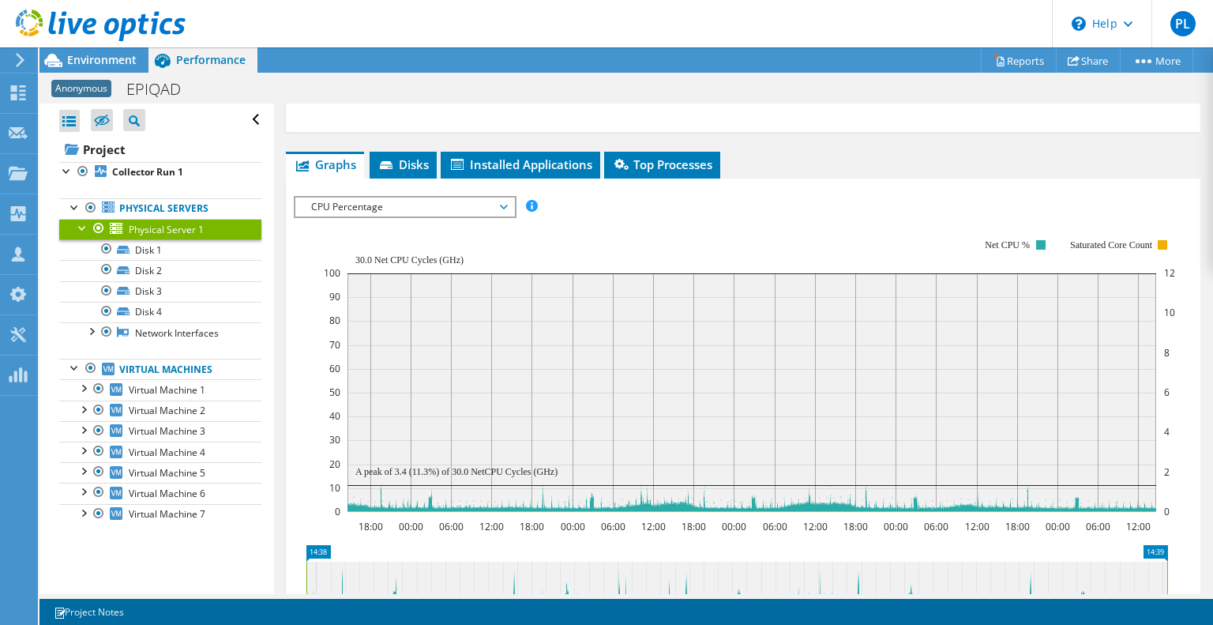
click at [449, 197] on span "CPU Percentage" at bounding box center [404, 206] width 203 height 19
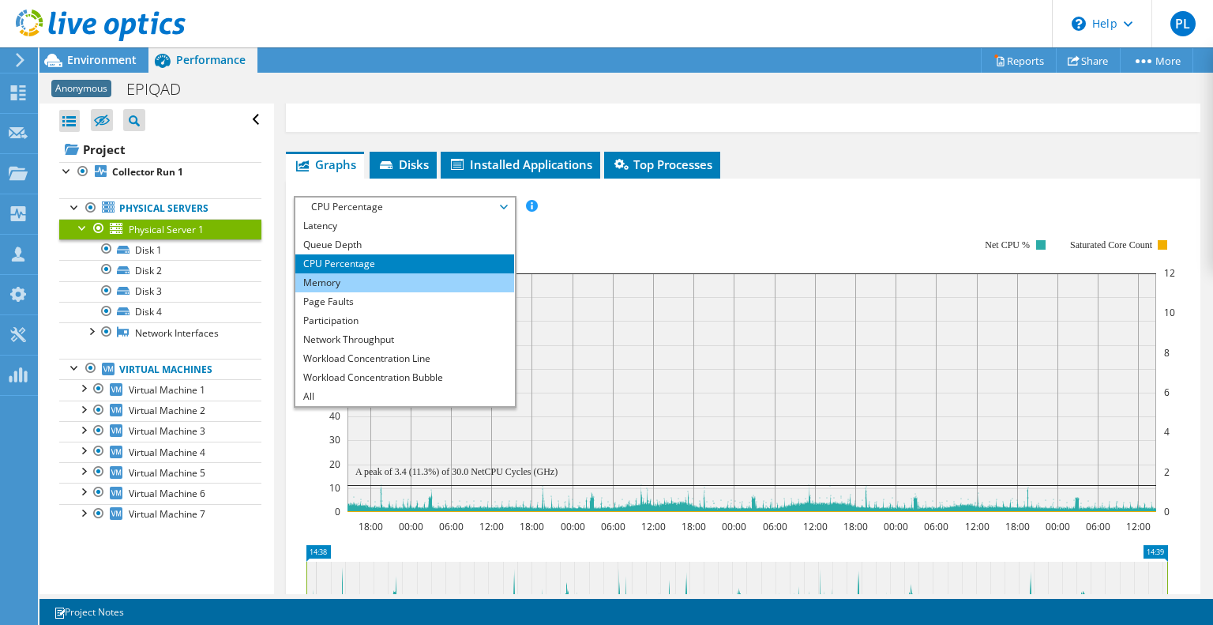
click at [336, 273] on li "Memory" at bounding box center [404, 282] width 219 height 19
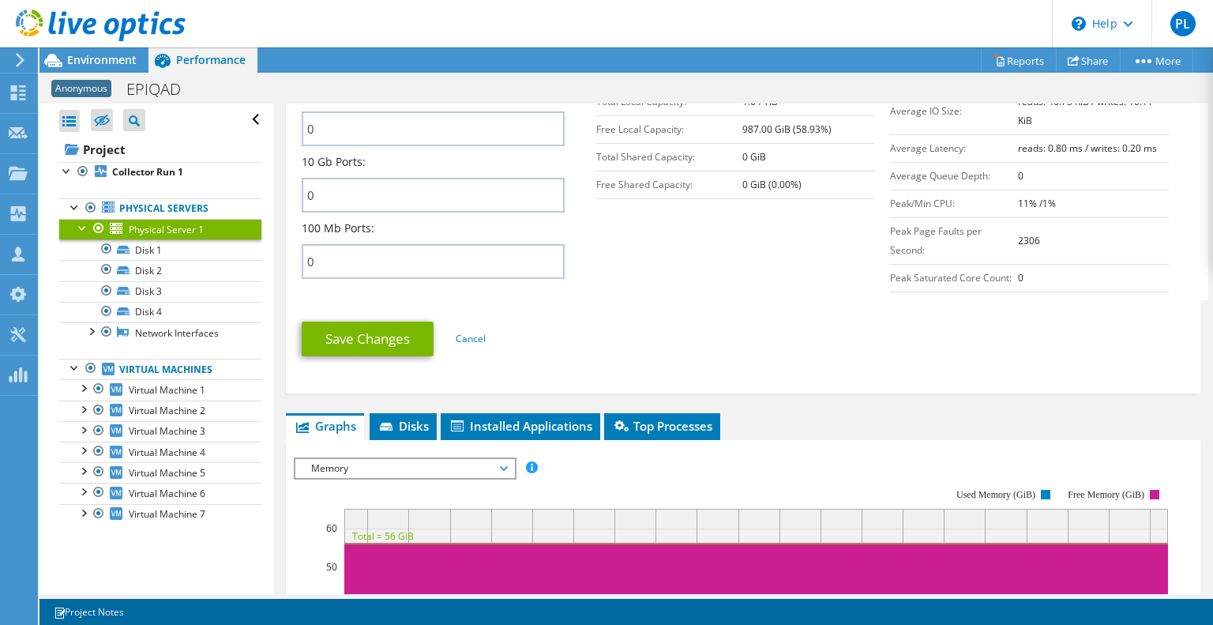
scroll to position [792, 0]
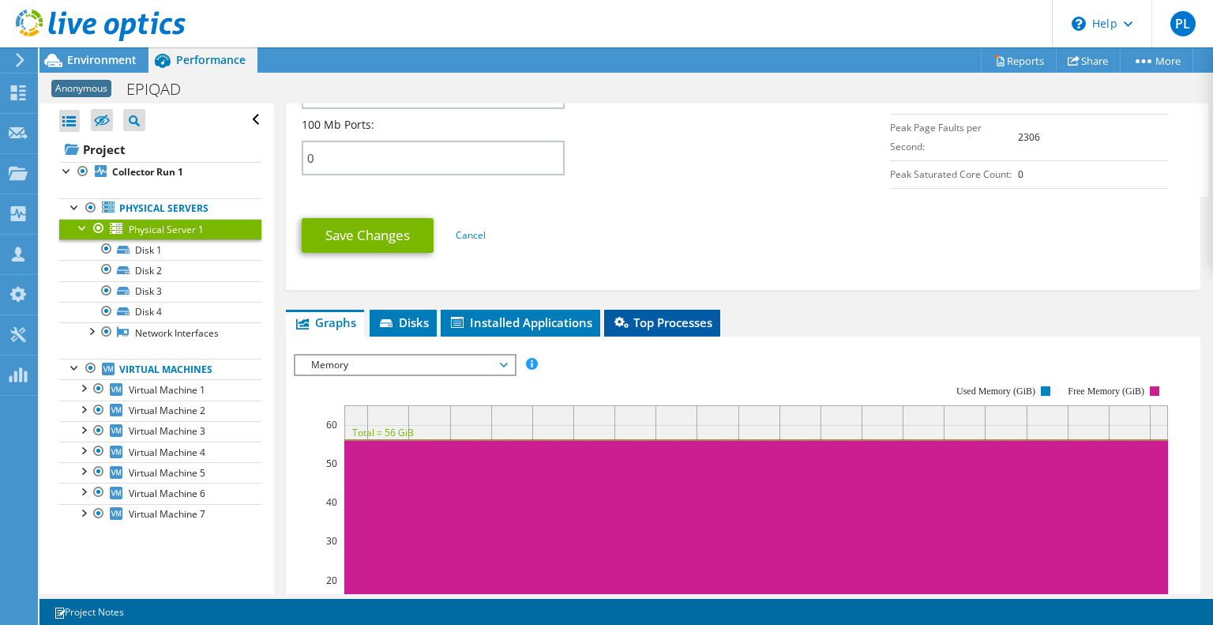
click at [682, 321] on span "Top Processes" at bounding box center [662, 322] width 100 height 16
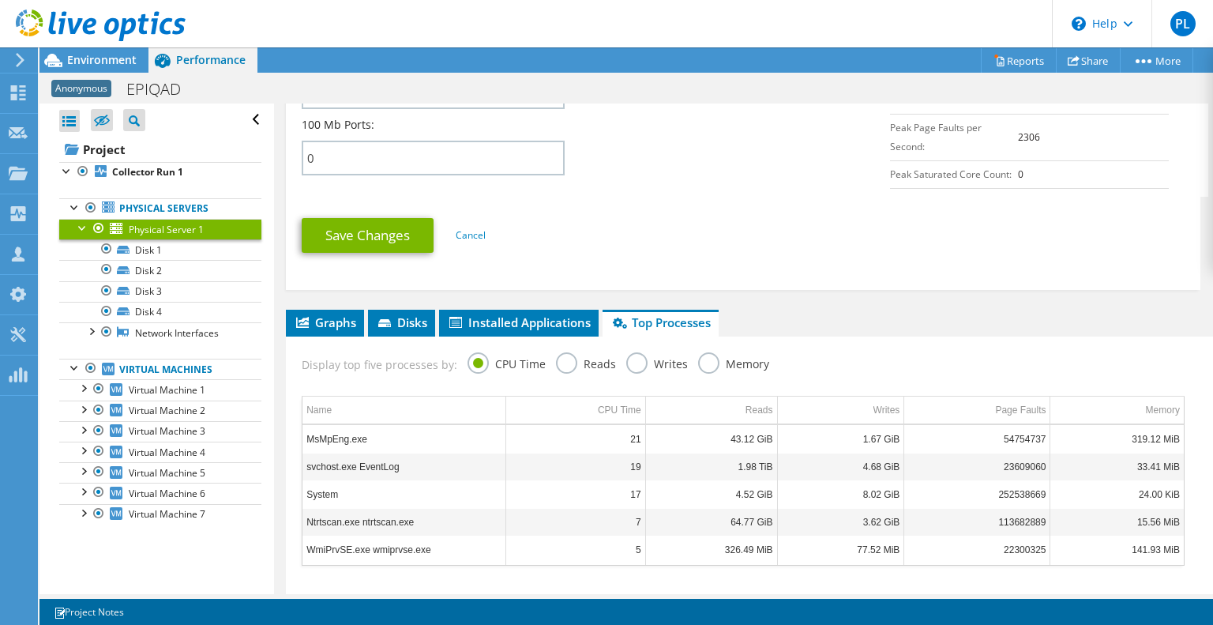
click at [705, 363] on div "Memory" at bounding box center [733, 366] width 71 height 28
click at [708, 356] on label "Memory" at bounding box center [733, 362] width 71 height 20
click at [0, 0] on input "Memory" at bounding box center [0, 0] width 0 height 0
click at [475, 353] on label "CPU Time" at bounding box center [507, 362] width 78 height 20
click at [0, 0] on input "CPU Time" at bounding box center [0, 0] width 0 height 0
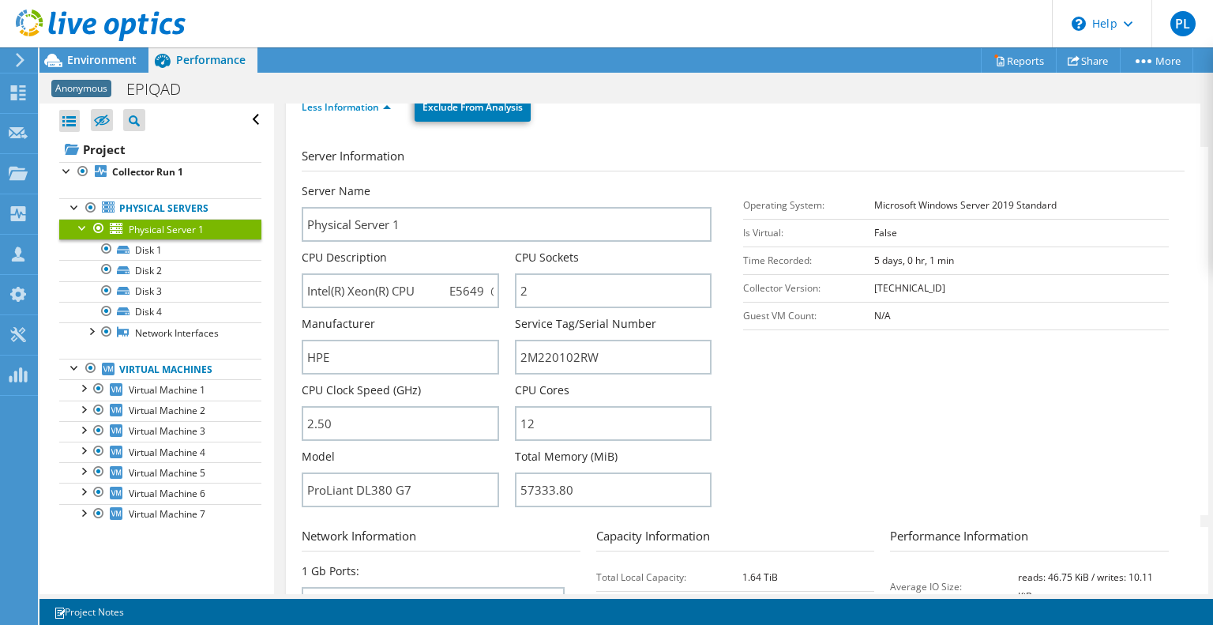
scroll to position [140, 0]
